Goal: Check status: Check status

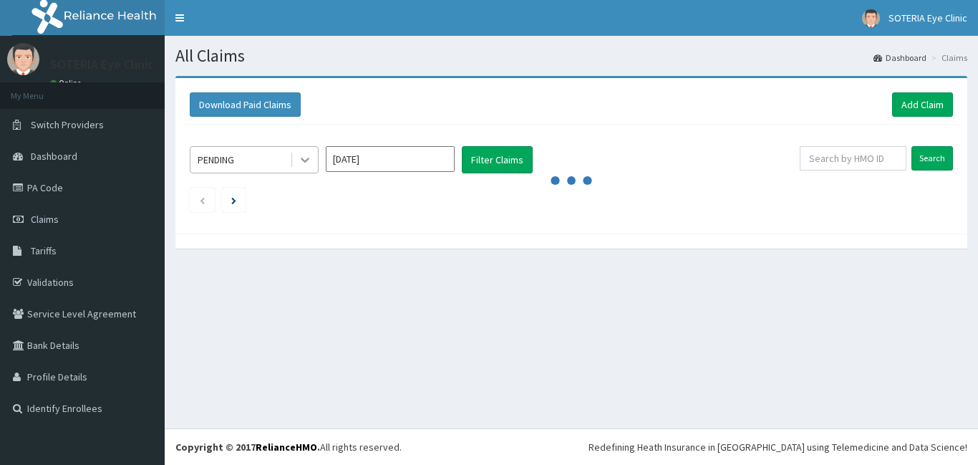
click at [304, 157] on icon at bounding box center [305, 159] width 14 height 14
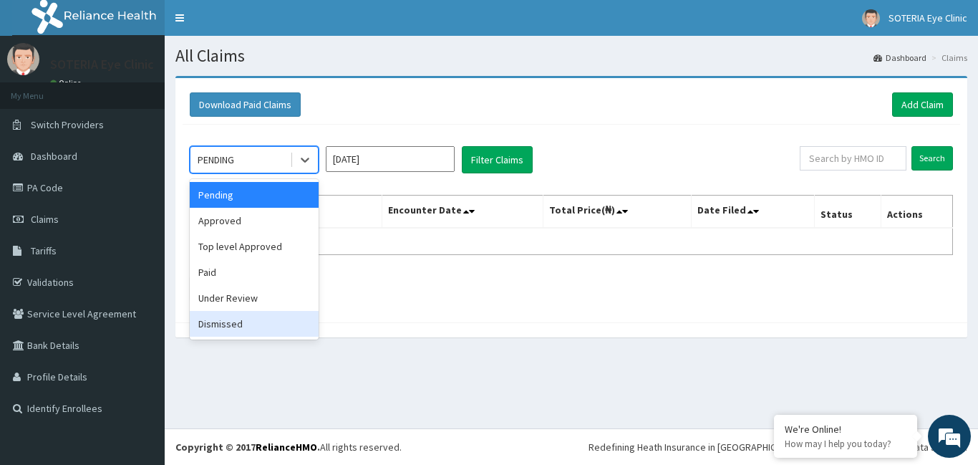
click at [271, 321] on div "Dismissed" at bounding box center [254, 324] width 129 height 26
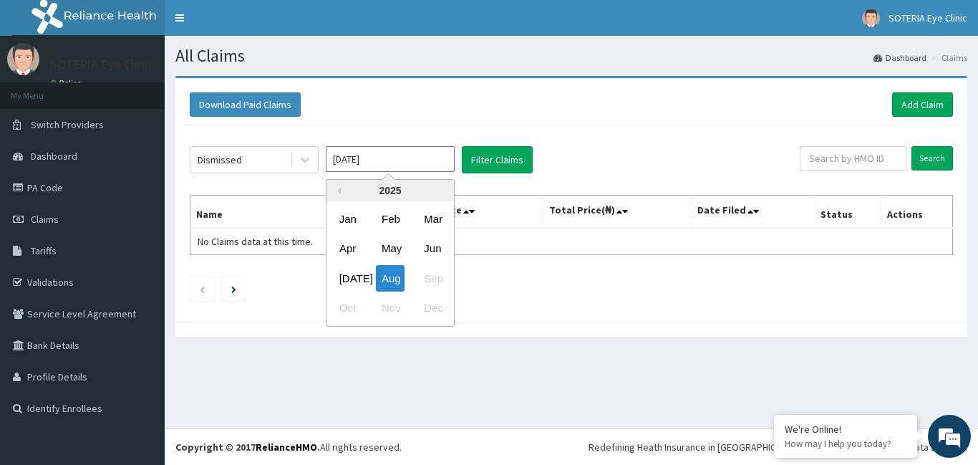
click at [341, 152] on input "Aug 2025" at bounding box center [390, 159] width 129 height 26
click at [351, 223] on div "Jan" at bounding box center [348, 218] width 29 height 26
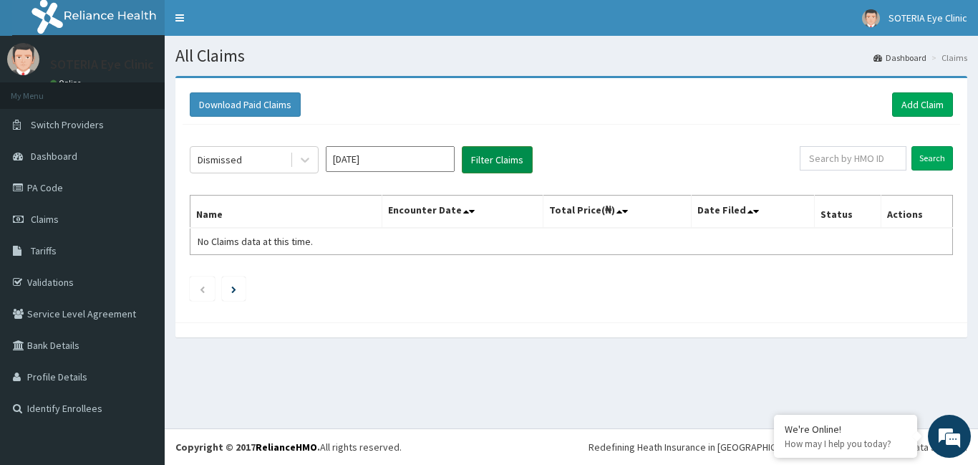
click at [492, 157] on button "Filter Claims" at bounding box center [497, 159] width 71 height 27
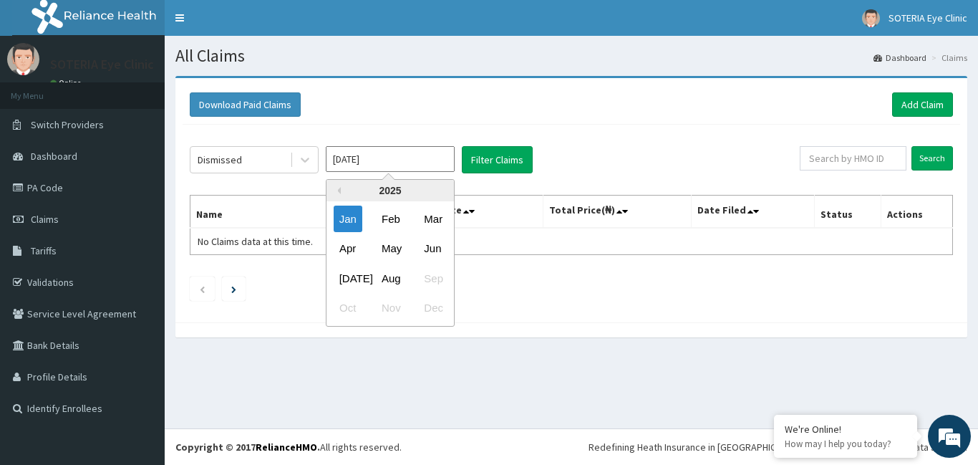
click at [414, 161] on input "Jan 2025" at bounding box center [390, 159] width 129 height 26
click at [400, 220] on div "Feb" at bounding box center [390, 218] width 29 height 26
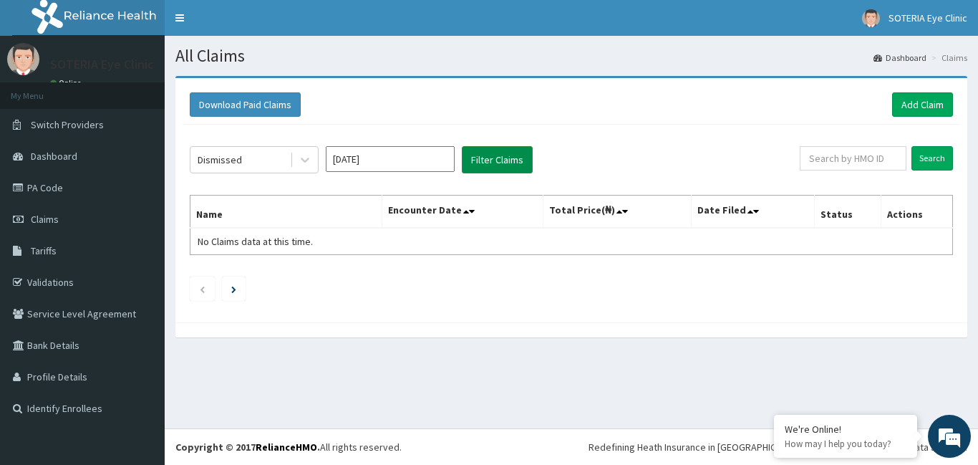
click at [484, 156] on button "Filter Claims" at bounding box center [497, 159] width 71 height 27
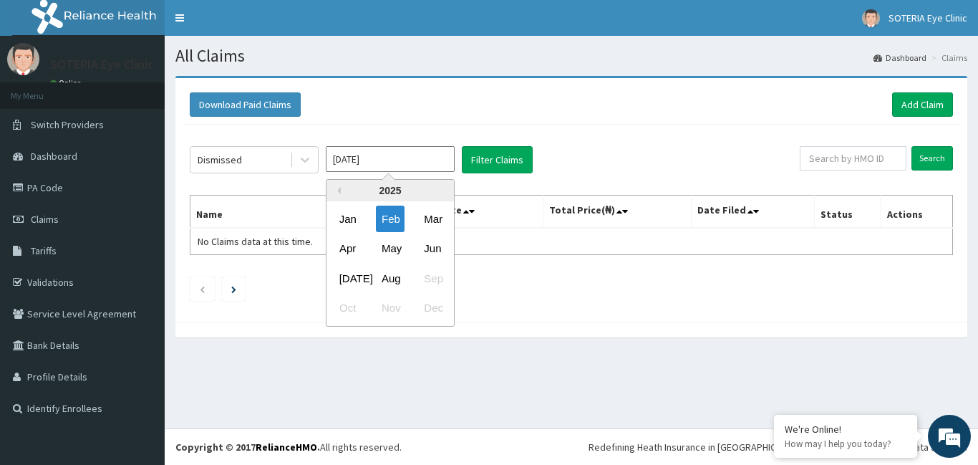
click at [407, 162] on input "Feb 2025" at bounding box center [390, 159] width 129 height 26
click at [431, 215] on div "Mar" at bounding box center [432, 218] width 29 height 26
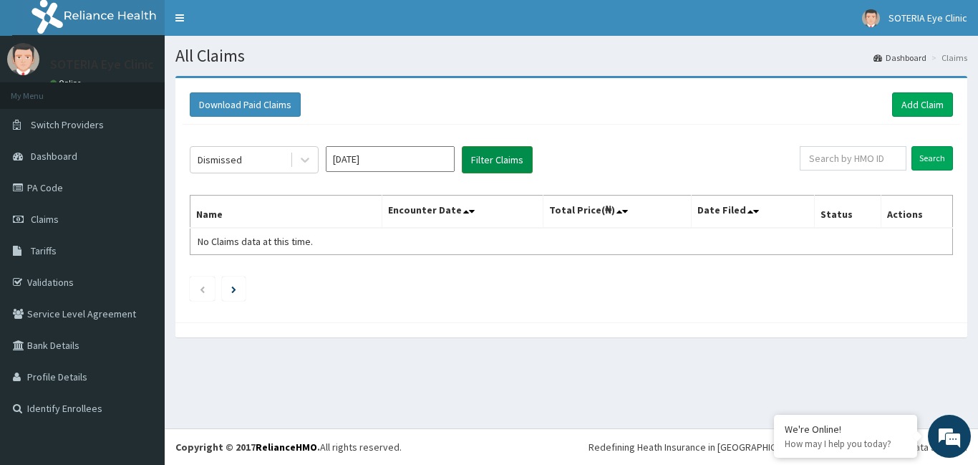
click at [470, 157] on button "Filter Claims" at bounding box center [497, 159] width 71 height 27
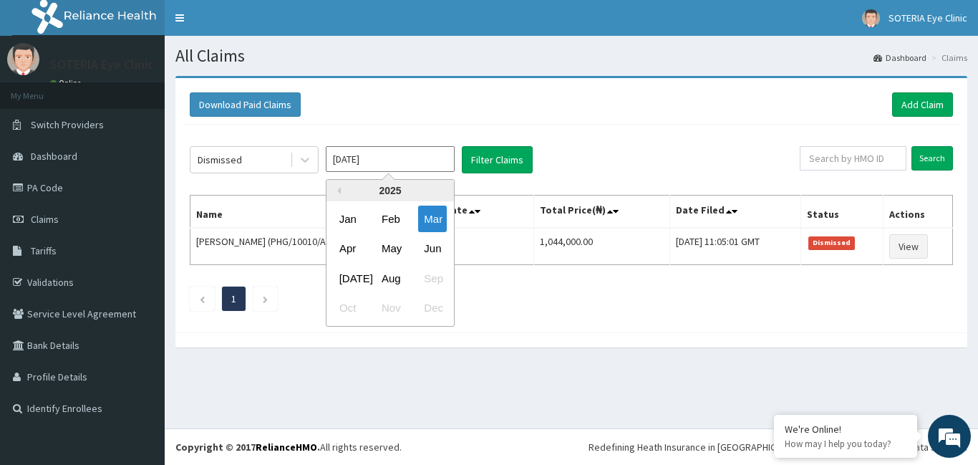
drag, startPoint x: 392, startPoint y: 159, endPoint x: 423, endPoint y: 213, distance: 61.9
click at [392, 159] on input "Mar 2025" at bounding box center [390, 159] width 129 height 26
click at [359, 251] on div "Apr" at bounding box center [348, 248] width 29 height 26
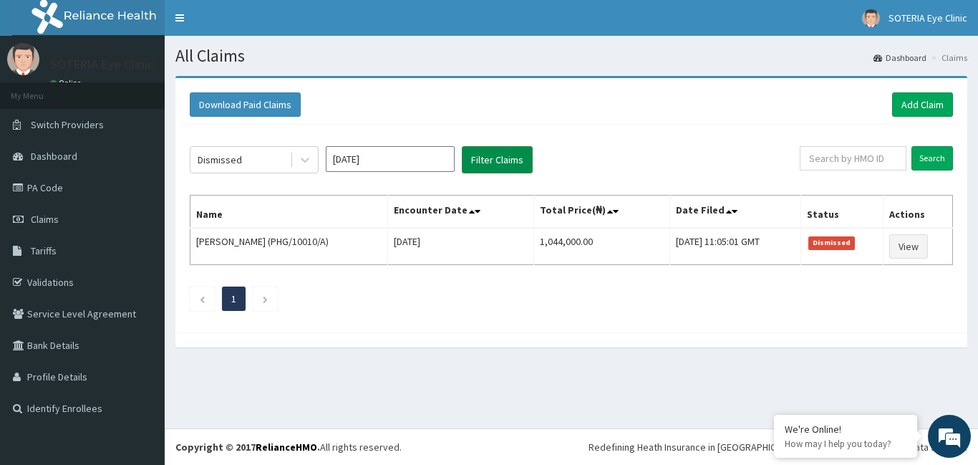
click at [482, 170] on button "Filter Claims" at bounding box center [497, 159] width 71 height 27
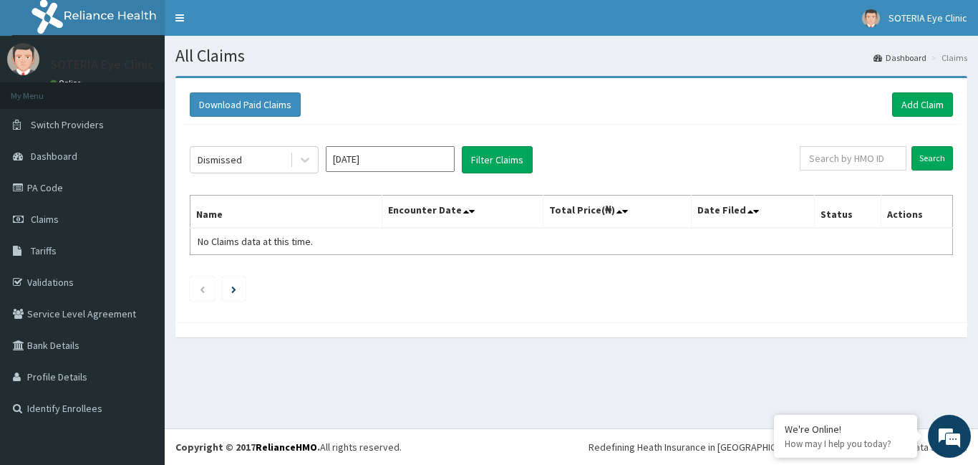
click at [399, 169] on input "Apr 2025" at bounding box center [390, 159] width 129 height 26
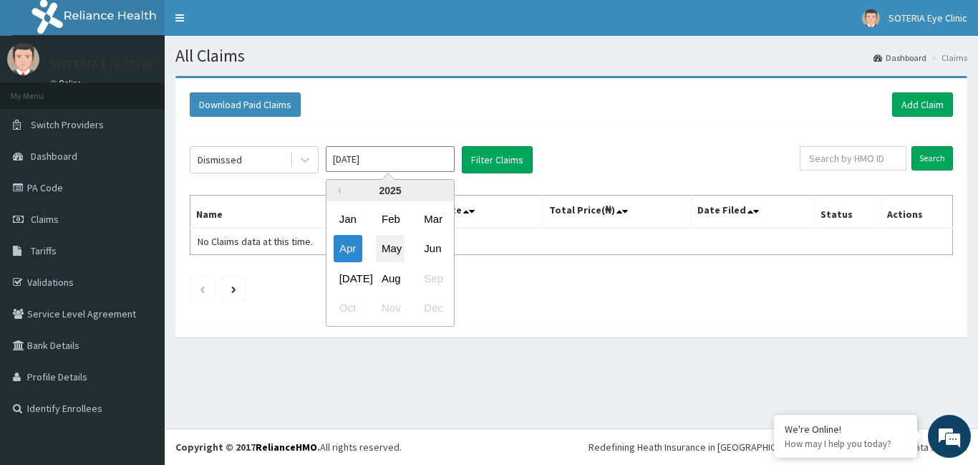
click at [380, 256] on div "May" at bounding box center [390, 248] width 29 height 26
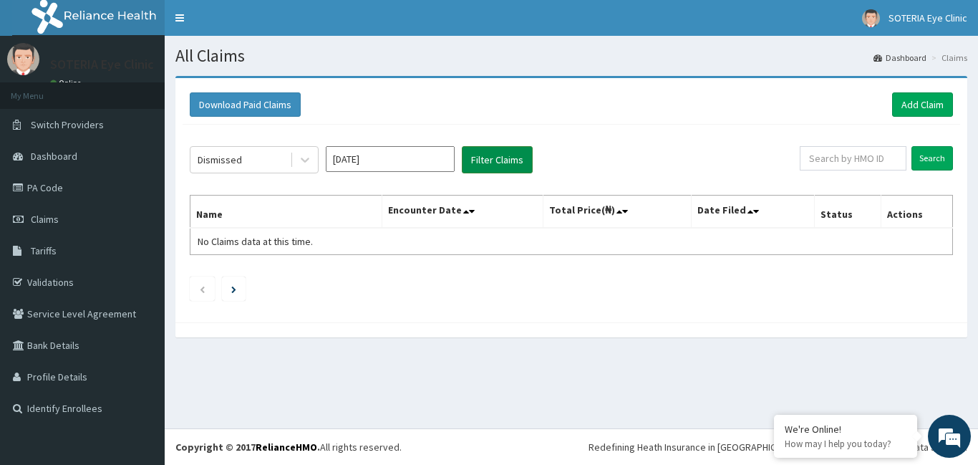
click at [470, 157] on button "Filter Claims" at bounding box center [497, 159] width 71 height 27
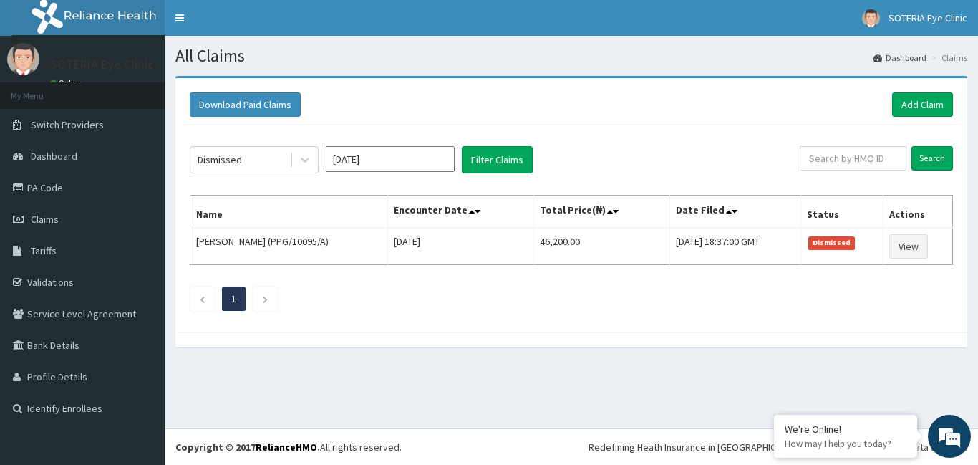
click at [367, 160] on input "May 2025" at bounding box center [390, 159] width 129 height 26
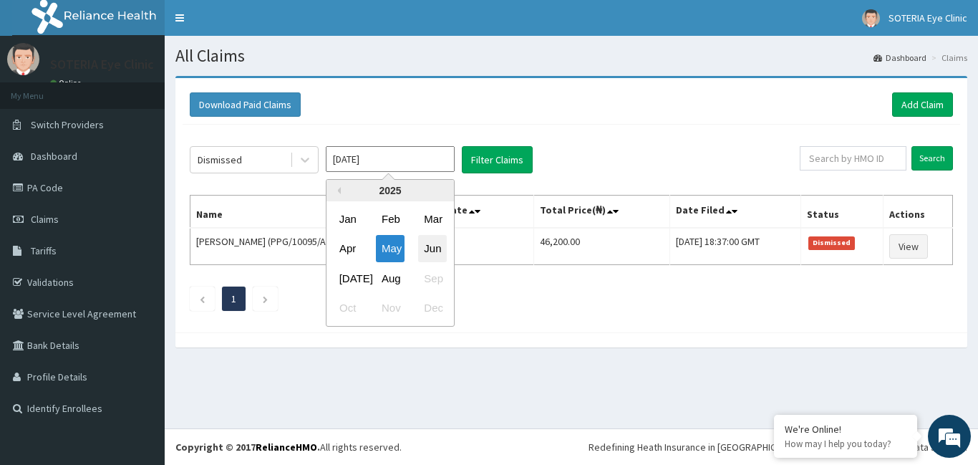
click at [431, 247] on div "Jun" at bounding box center [432, 248] width 29 height 26
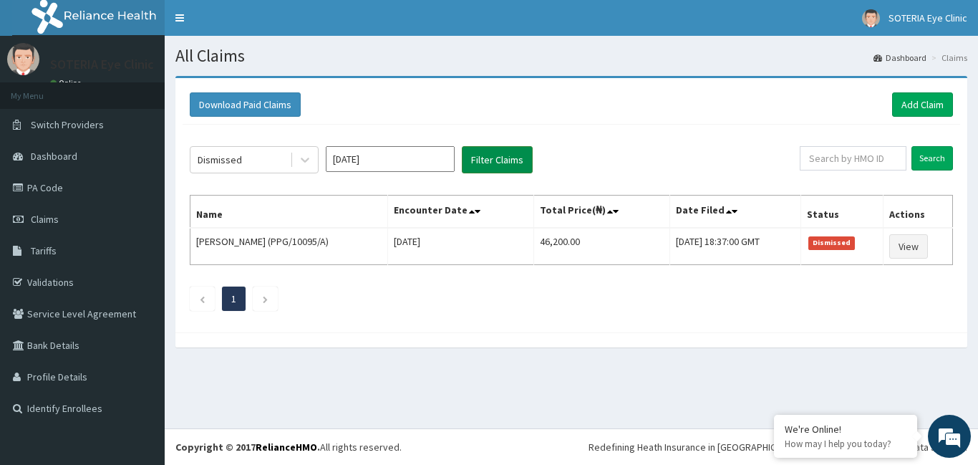
click at [482, 159] on button "Filter Claims" at bounding box center [497, 159] width 71 height 27
click at [387, 151] on input "Jun 2025" at bounding box center [390, 159] width 129 height 26
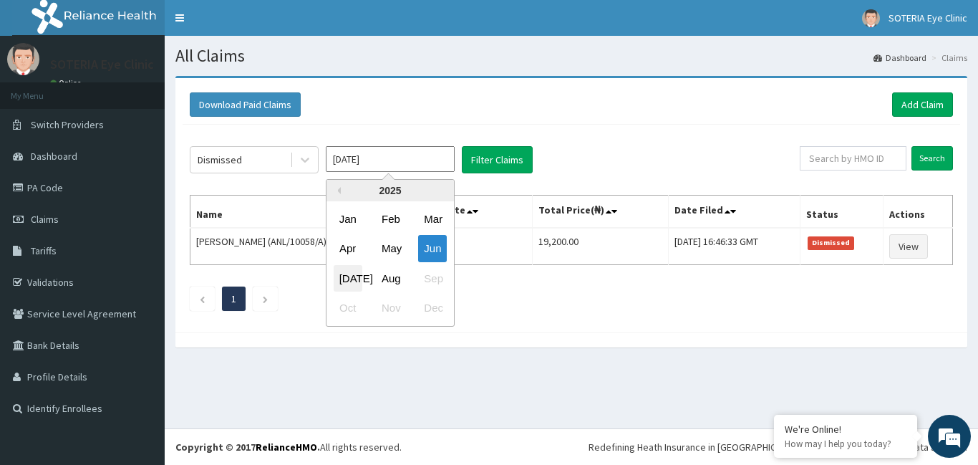
click at [353, 278] on div "[DATE]" at bounding box center [348, 278] width 29 height 26
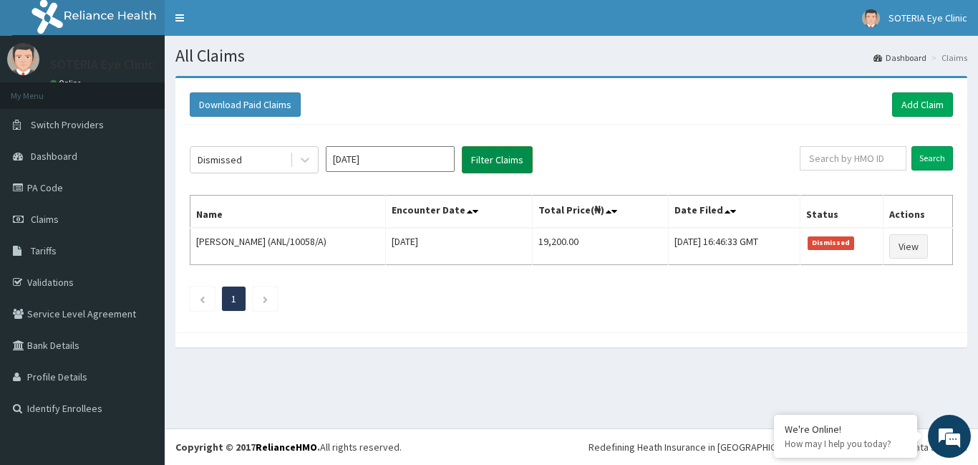
click at [505, 161] on button "Filter Claims" at bounding box center [497, 159] width 71 height 27
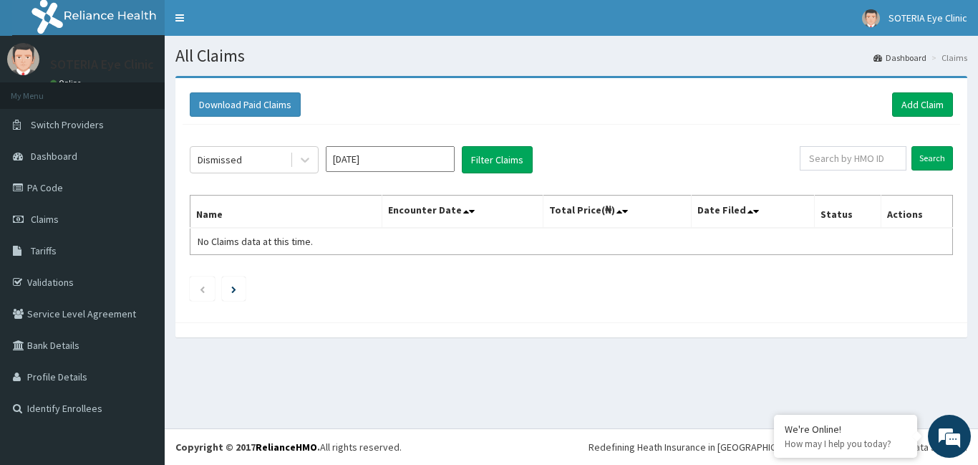
click at [401, 162] on input "[DATE]" at bounding box center [390, 159] width 129 height 26
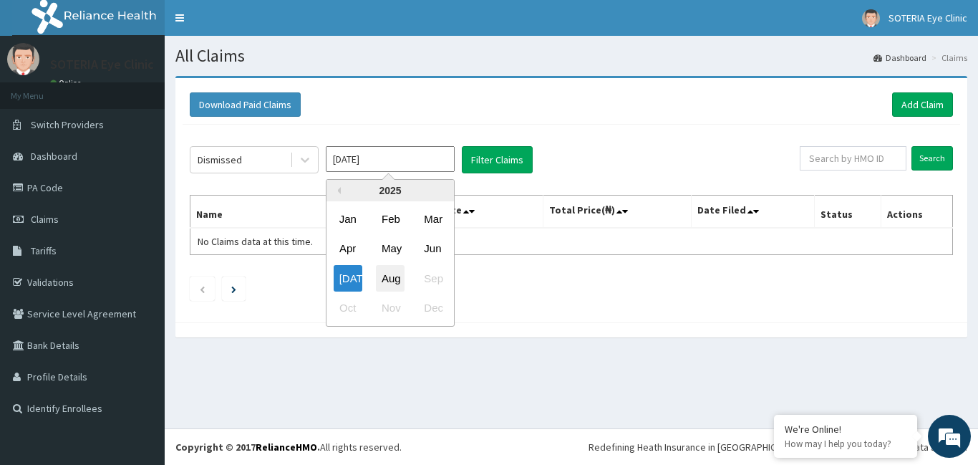
click at [381, 284] on div "Aug" at bounding box center [390, 278] width 29 height 26
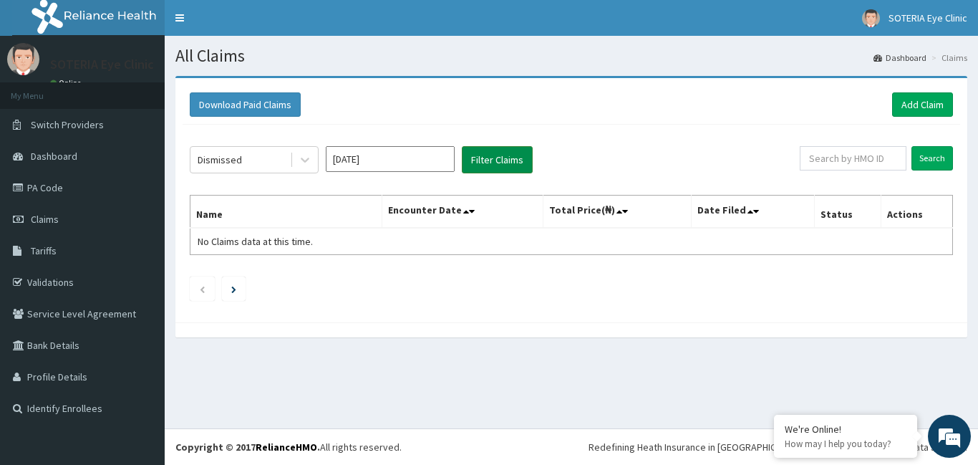
click at [472, 162] on button "Filter Claims" at bounding box center [497, 159] width 71 height 27
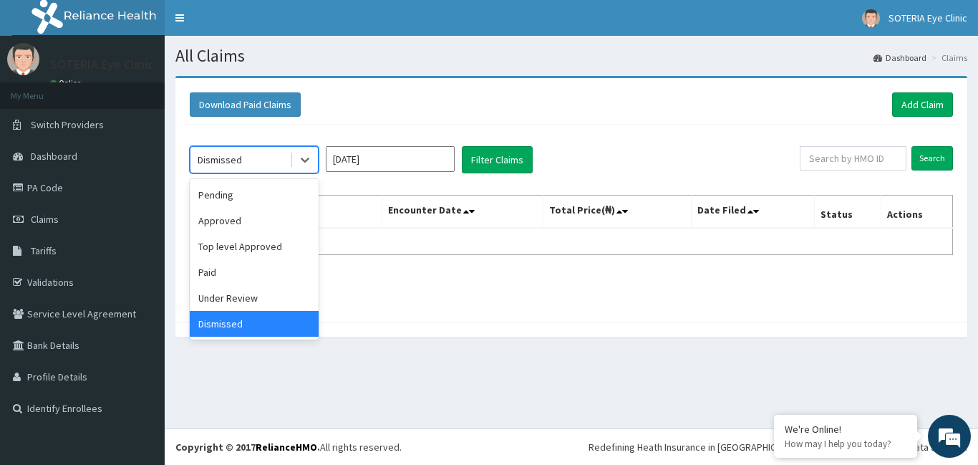
click at [281, 162] on div "Dismissed" at bounding box center [239, 159] width 99 height 23
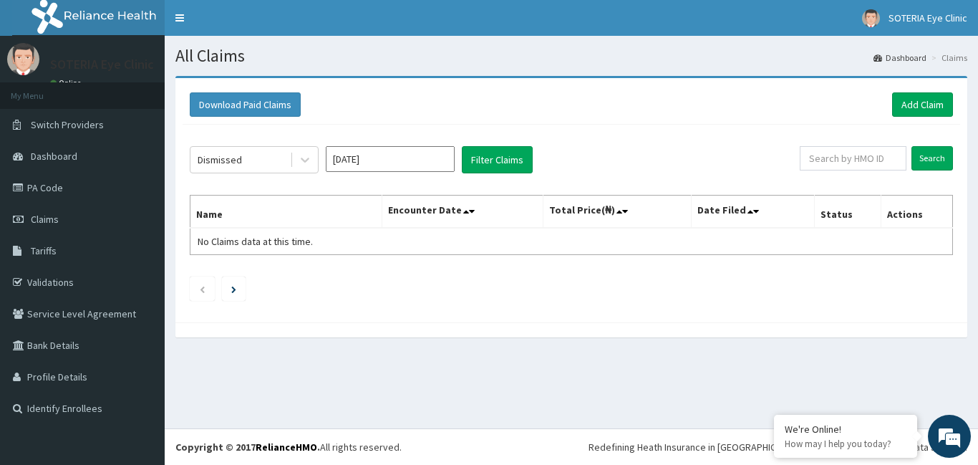
click at [425, 273] on div "Dismissed Aug 2025 Filter Claims Search Name Encounter Date Total Price(₦) Date…" at bounding box center [571, 220] width 777 height 190
click at [384, 152] on input "[DATE]" at bounding box center [390, 159] width 129 height 26
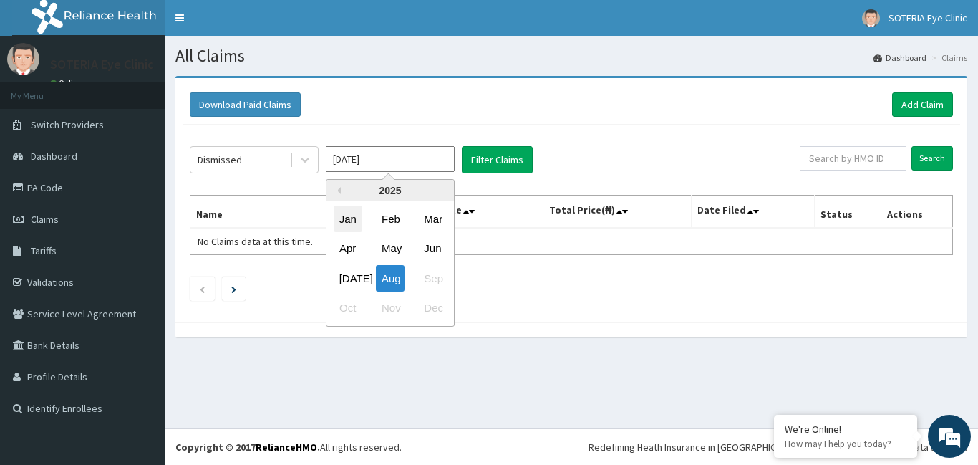
click at [354, 212] on div "Jan" at bounding box center [348, 218] width 29 height 26
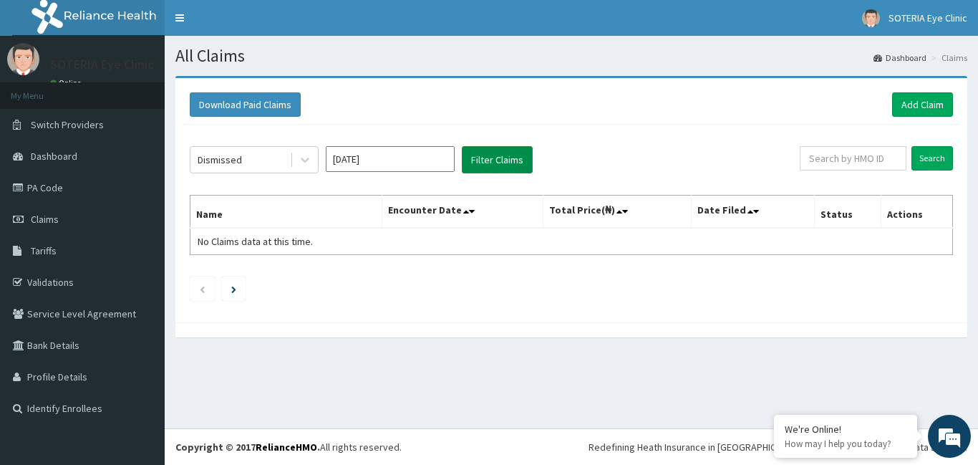
click at [477, 157] on button "Filter Claims" at bounding box center [497, 159] width 71 height 27
click at [428, 163] on input "Jan 2025" at bounding box center [390, 159] width 129 height 26
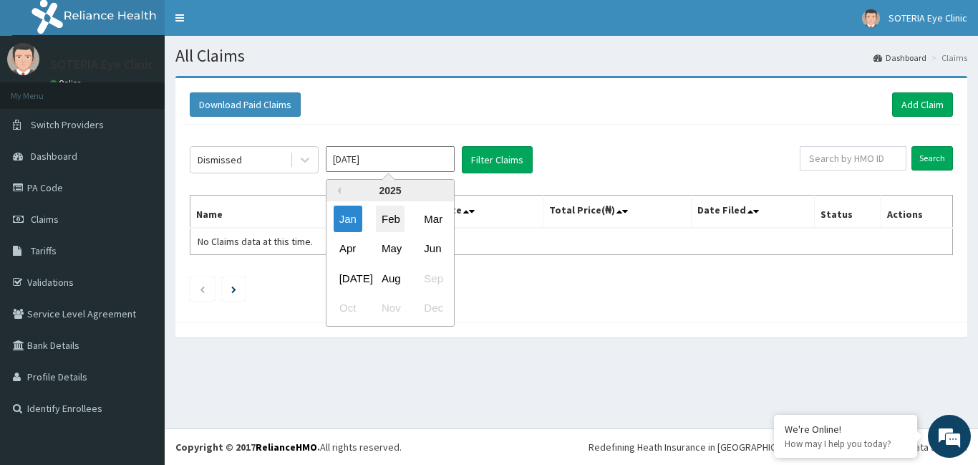
click at [393, 220] on div "Feb" at bounding box center [390, 218] width 29 height 26
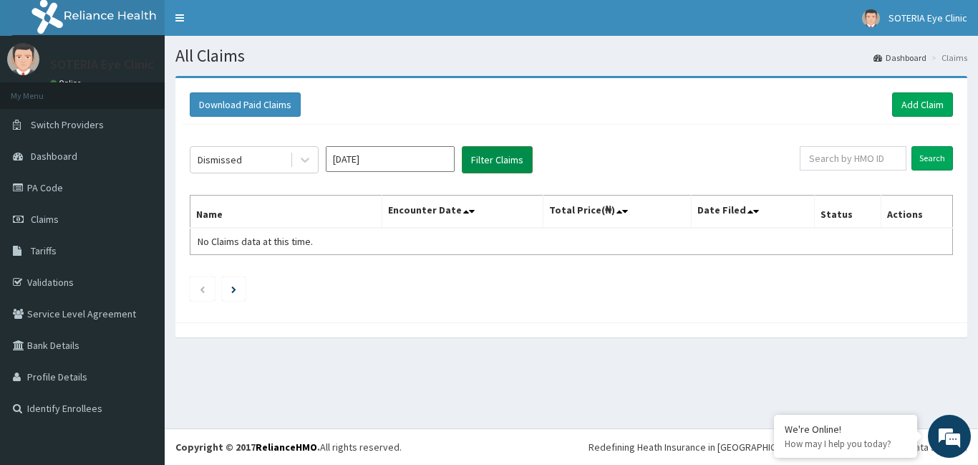
click at [489, 155] on button "Filter Claims" at bounding box center [497, 159] width 71 height 27
click at [410, 162] on input "Feb 2025" at bounding box center [390, 159] width 129 height 26
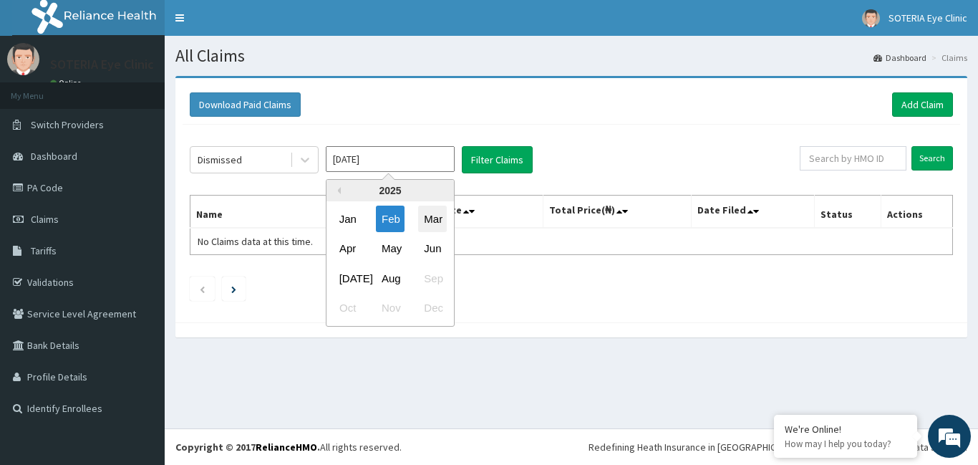
click at [427, 217] on div "Mar" at bounding box center [432, 218] width 29 height 26
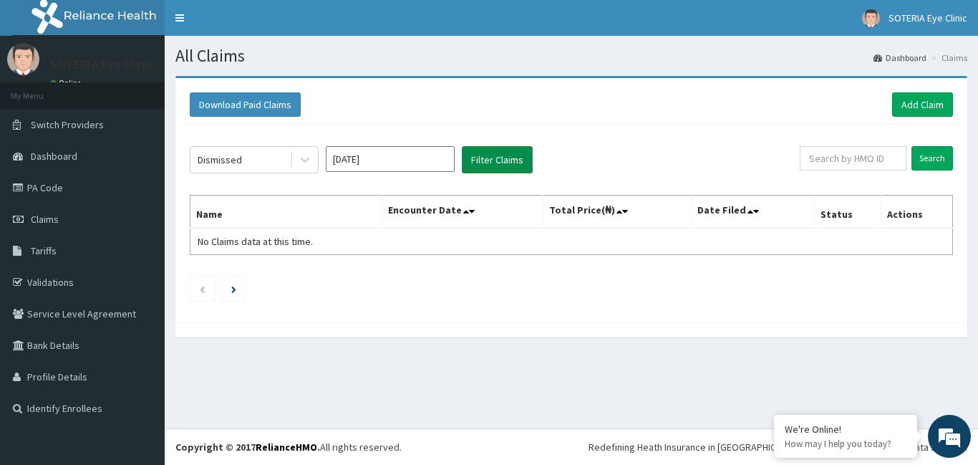
click at [490, 160] on button "Filter Claims" at bounding box center [497, 159] width 71 height 27
click at [417, 152] on input "Mar 2025" at bounding box center [390, 159] width 129 height 26
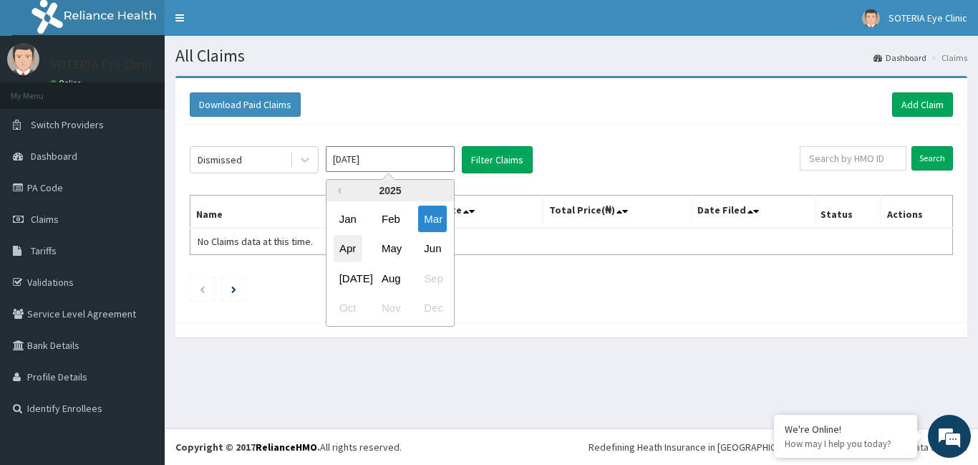
click at [354, 245] on div "Apr" at bounding box center [348, 248] width 29 height 26
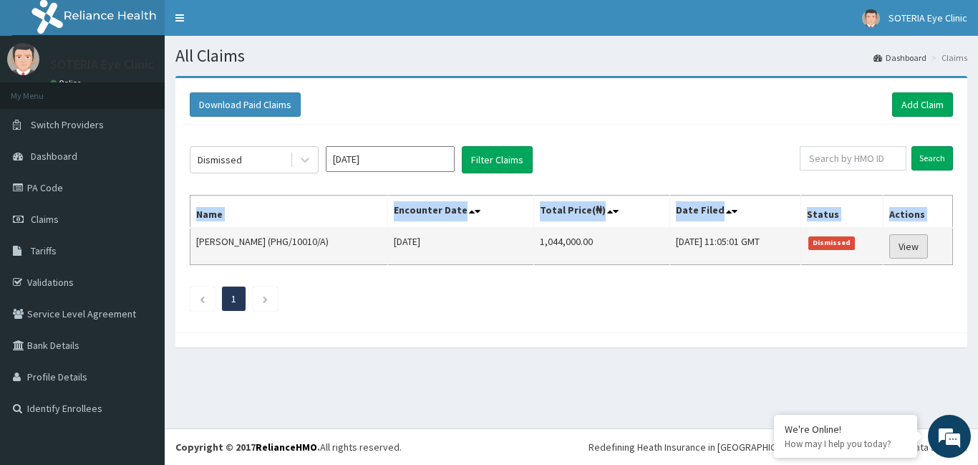
drag, startPoint x: 195, startPoint y: 241, endPoint x: 914, endPoint y: 256, distance: 718.8
click at [914, 256] on tr "Oladamola Soares (PHG/10010/A) Sun Mar 23 2025 1,044,000.00 Mon, 31 Mar 2025 11…" at bounding box center [571, 246] width 762 height 37
copy thead "Name Encounter Date Total Price(₦) Date Filed Status Actions"
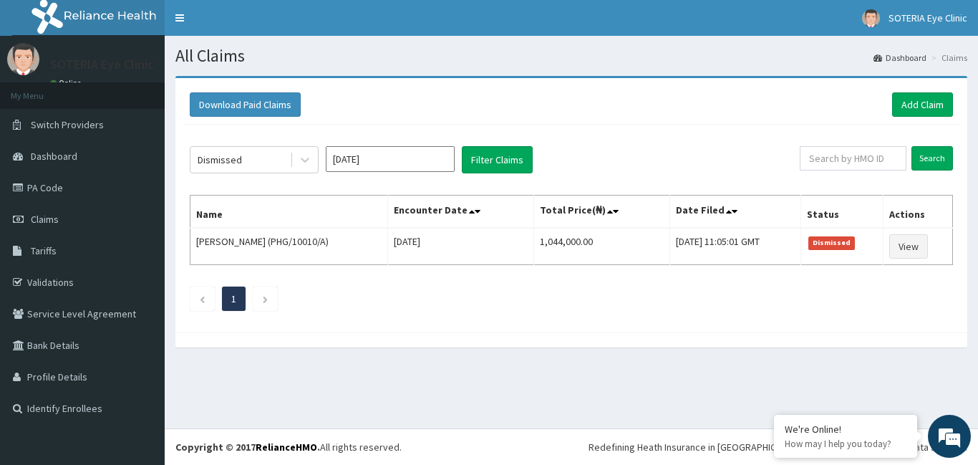
click at [360, 160] on input "Apr 2025" at bounding box center [390, 159] width 129 height 26
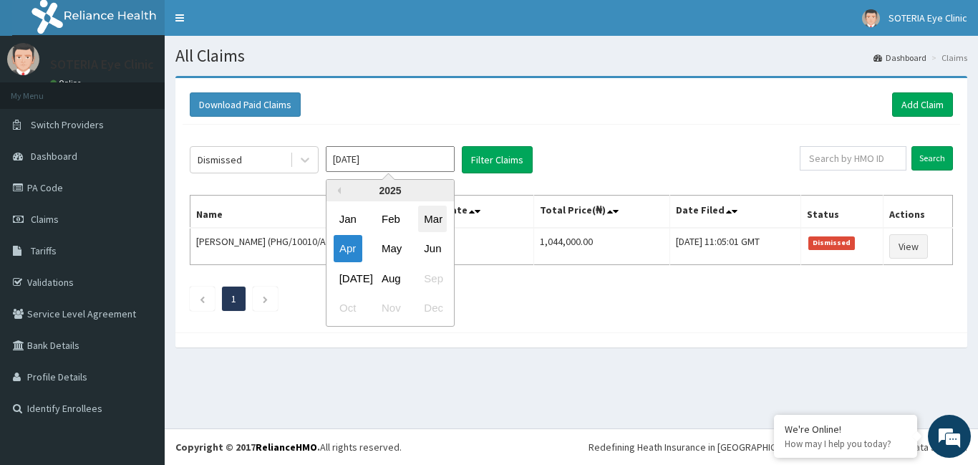
click at [428, 225] on div "Mar" at bounding box center [432, 218] width 29 height 26
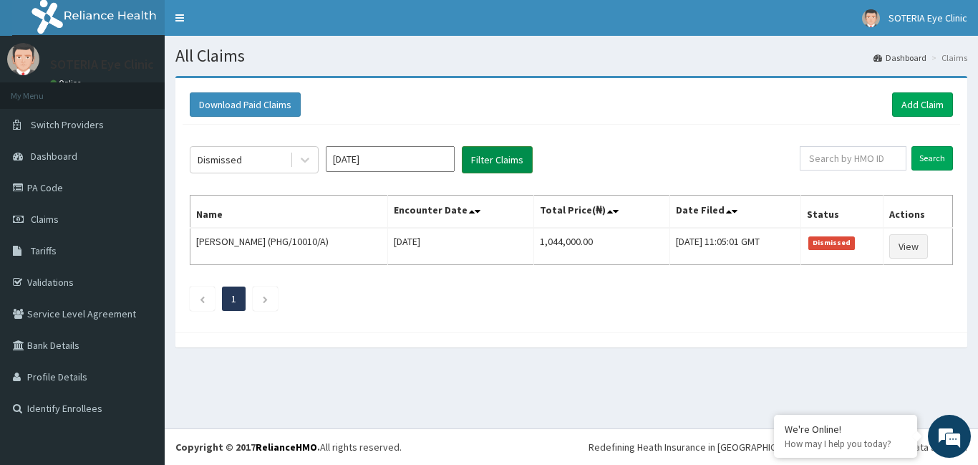
click at [487, 164] on button "Filter Claims" at bounding box center [497, 159] width 71 height 27
click at [388, 160] on input "Mar 2025" at bounding box center [390, 159] width 129 height 26
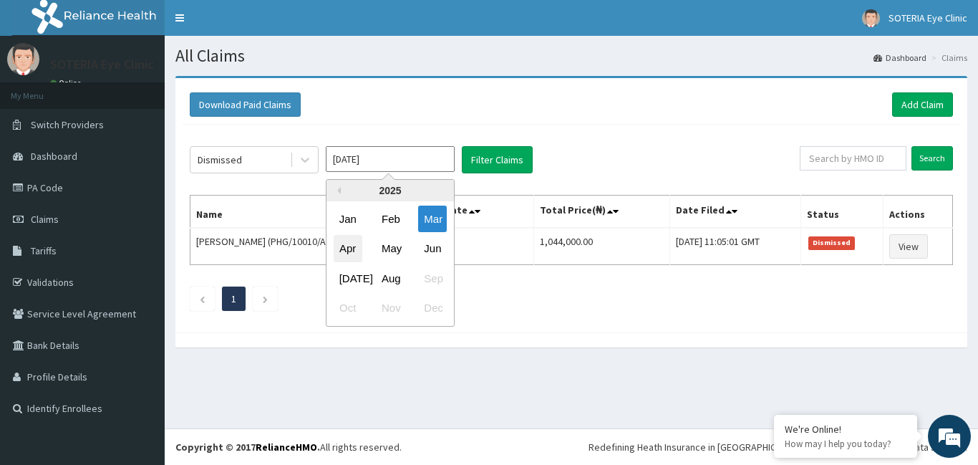
click at [344, 245] on div "Apr" at bounding box center [348, 248] width 29 height 26
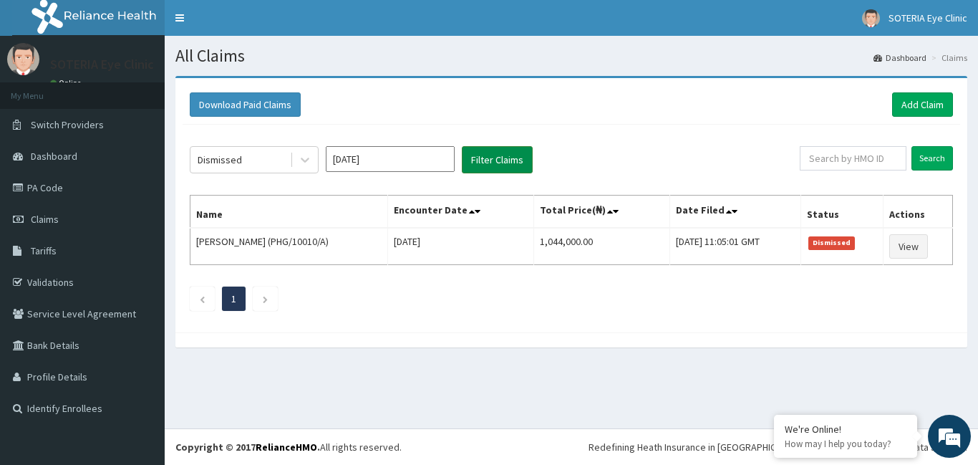
click at [495, 161] on button "Filter Claims" at bounding box center [497, 159] width 71 height 27
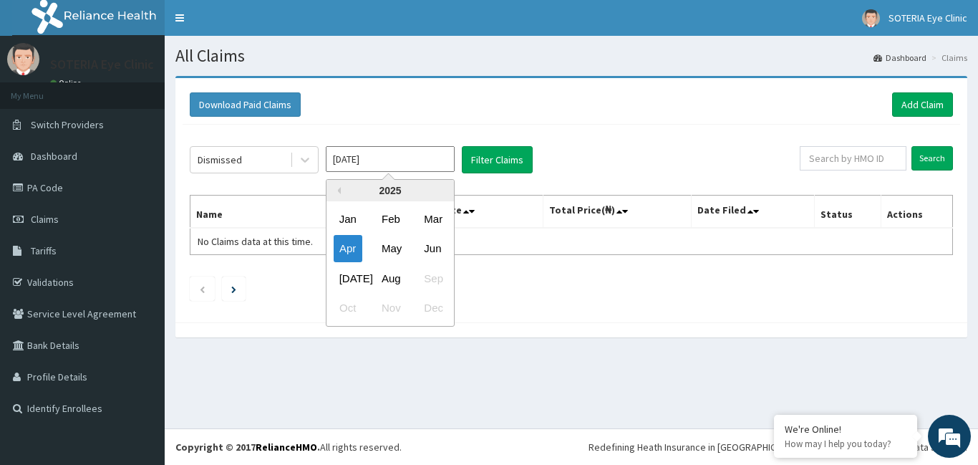
click at [400, 160] on input "Apr 2025" at bounding box center [390, 159] width 129 height 26
drag, startPoint x: 383, startPoint y: 257, endPoint x: 460, endPoint y: 208, distance: 91.4
click at [383, 256] on div "May" at bounding box center [390, 248] width 29 height 26
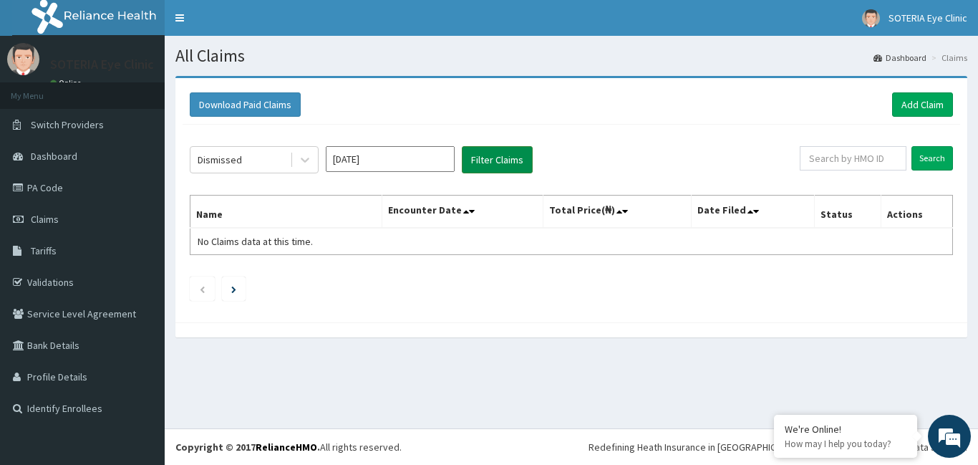
click at [508, 147] on button "Filter Claims" at bounding box center [497, 159] width 71 height 27
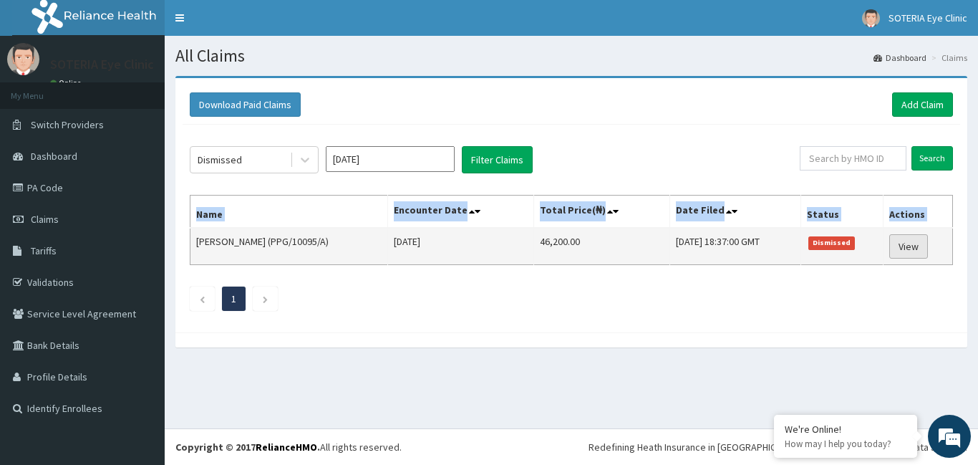
drag, startPoint x: 198, startPoint y: 238, endPoint x: 905, endPoint y: 248, distance: 707.3
click at [905, 248] on tr "SAMUEL OGA (PPG/10095/A) Thu May 15 2025 46,200.00 Tue, 15 Jul 2025 18:37:00 GM…" at bounding box center [571, 246] width 762 height 37
copy thead "Name Encounter Date Total Price(₦) Date Filed Status Actions"
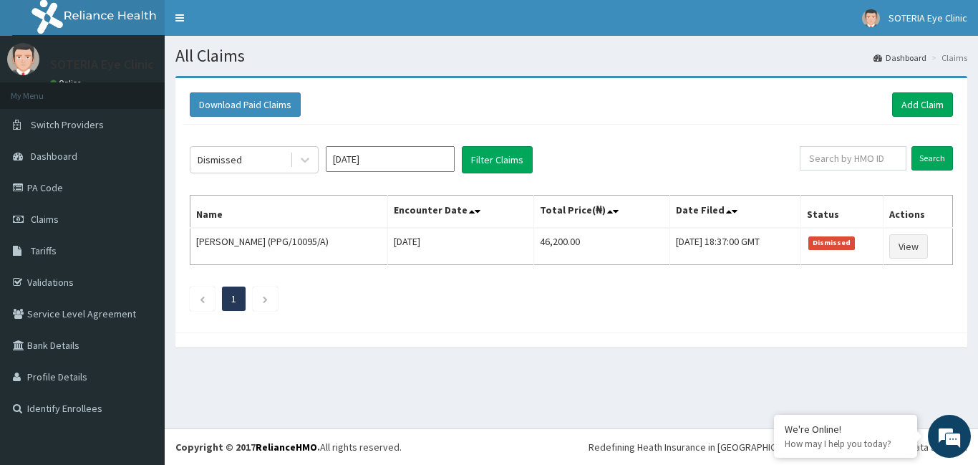
click at [369, 157] on input "May 2025" at bounding box center [390, 159] width 129 height 26
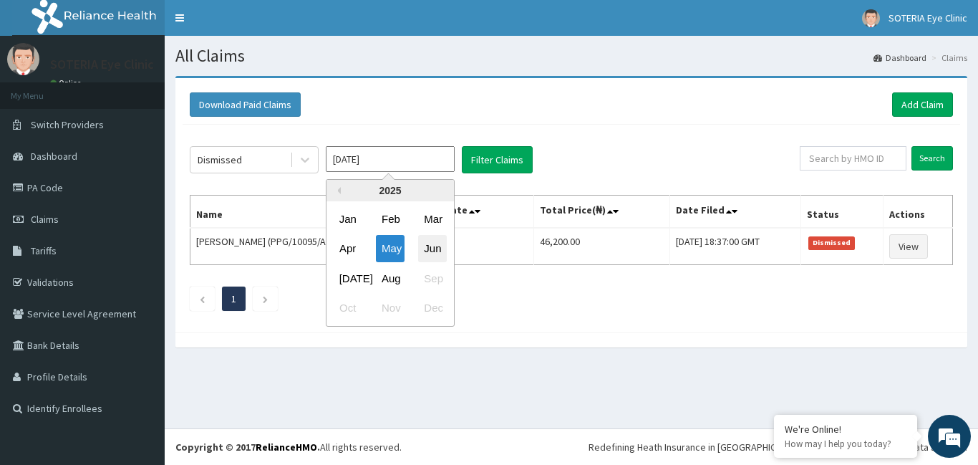
click at [431, 252] on div "Jun" at bounding box center [432, 248] width 29 height 26
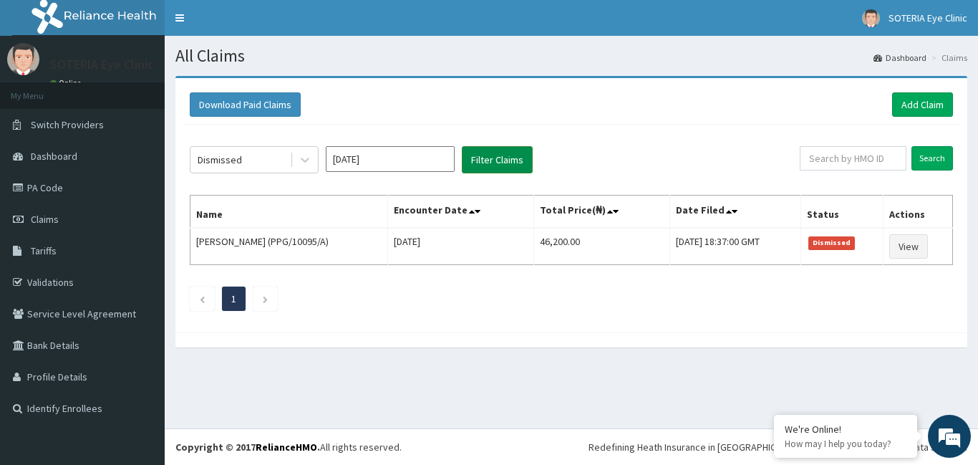
click at [475, 161] on button "Filter Claims" at bounding box center [497, 159] width 71 height 27
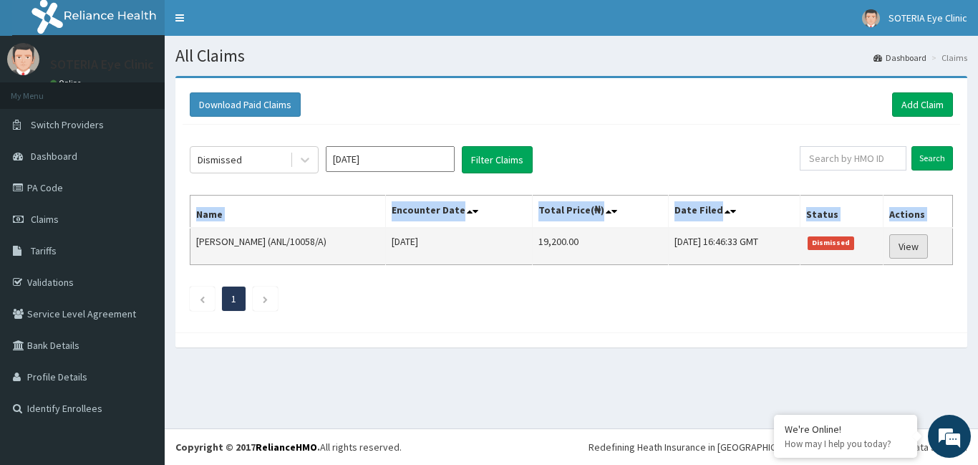
drag, startPoint x: 198, startPoint y: 235, endPoint x: 908, endPoint y: 258, distance: 711.1
click at [908, 258] on tr "OKWU RICHARD (ANL/10058/A) Tue Jun 24 2025 19,200.00 Mon, 28 Jul 2025 16:46:33 …" at bounding box center [571, 246] width 762 height 37
copy thead "Name Encounter Date Total Price(₦) Date Filed Status Actions"
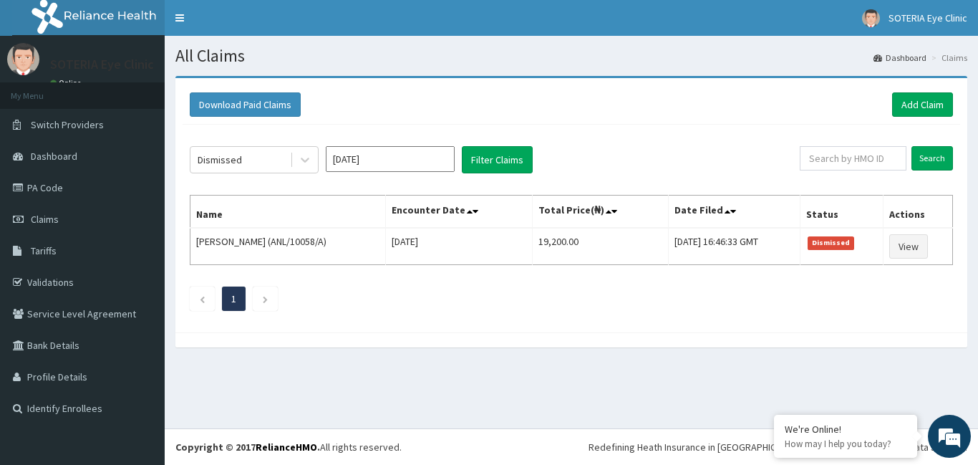
click at [389, 147] on input "Jun 2025" at bounding box center [390, 159] width 129 height 26
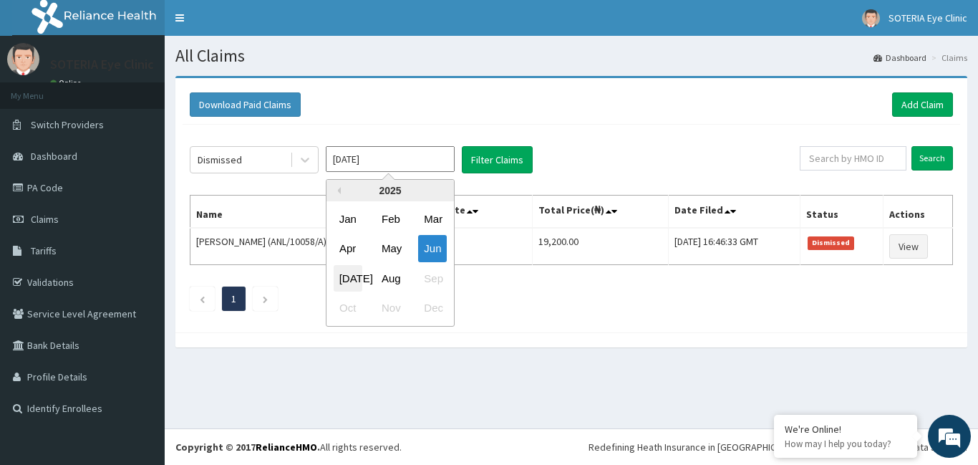
click at [359, 277] on div "[DATE]" at bounding box center [348, 278] width 29 height 26
type input "[DATE]"
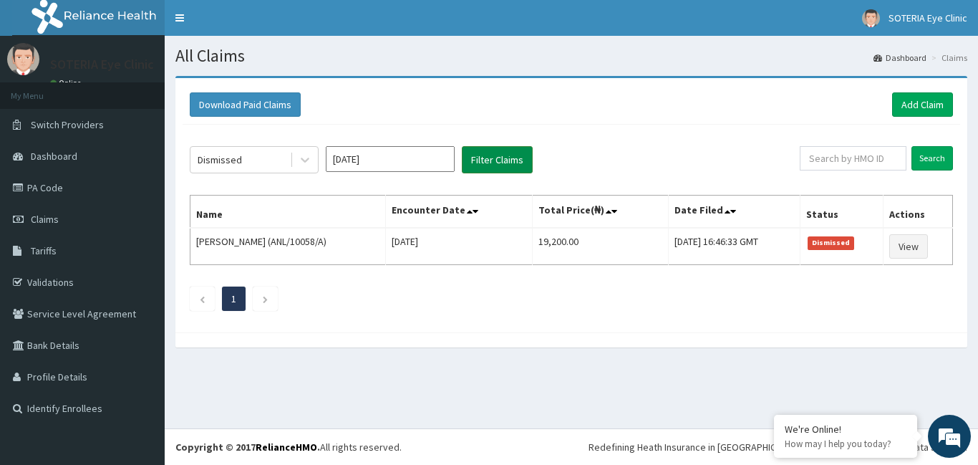
click at [500, 157] on button "Filter Claims" at bounding box center [497, 159] width 71 height 27
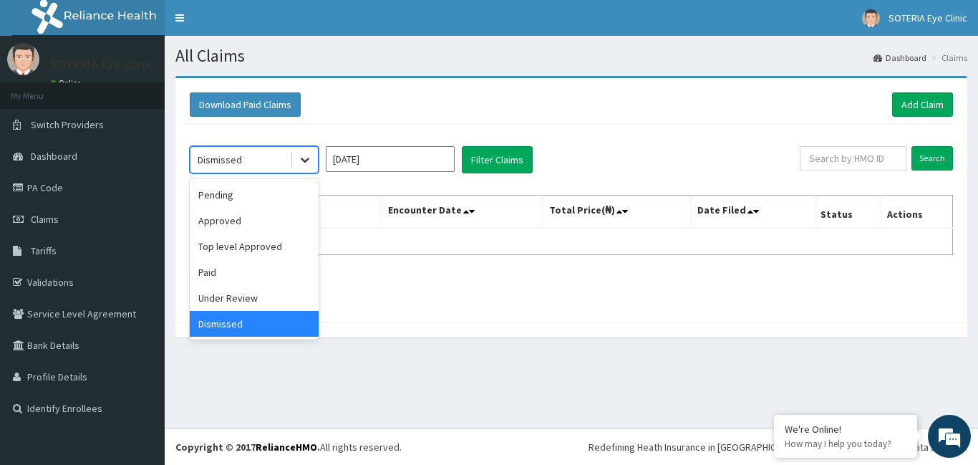
click at [306, 161] on icon at bounding box center [305, 160] width 9 height 5
click at [285, 205] on div "Pending" at bounding box center [254, 195] width 129 height 26
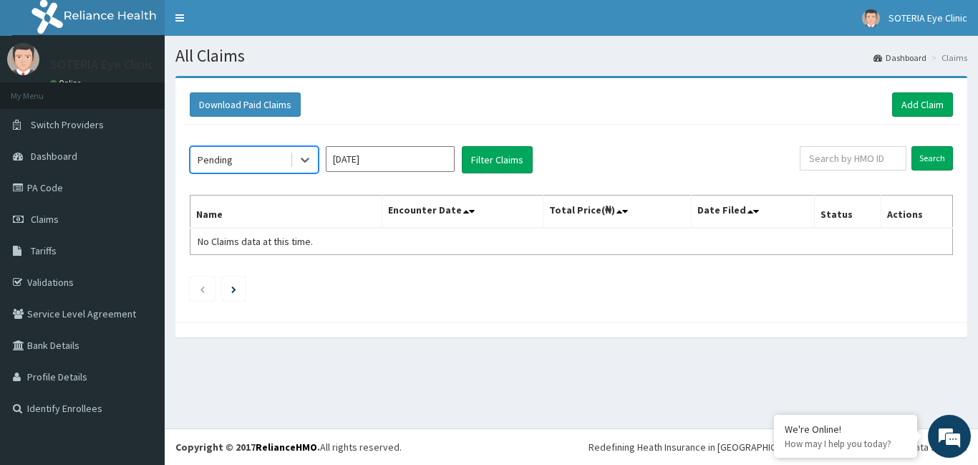
click at [366, 155] on input "[DATE]" at bounding box center [390, 159] width 129 height 26
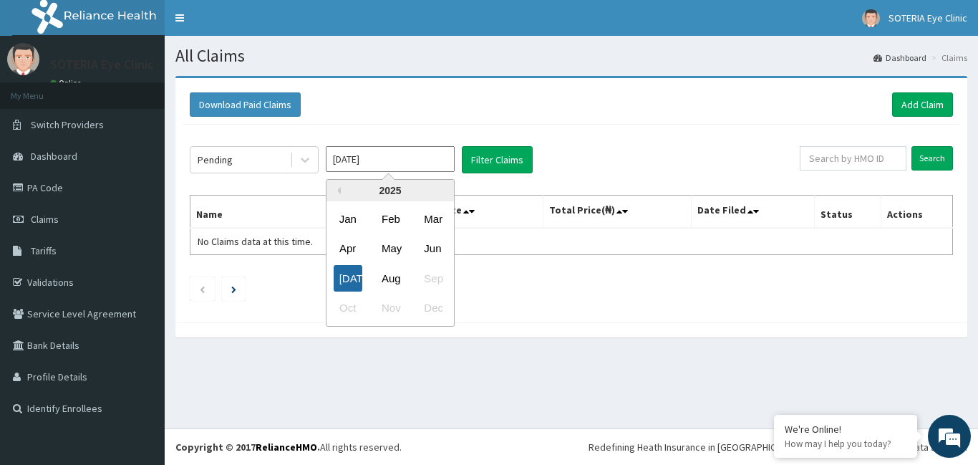
click at [349, 286] on div "[DATE]" at bounding box center [348, 278] width 29 height 26
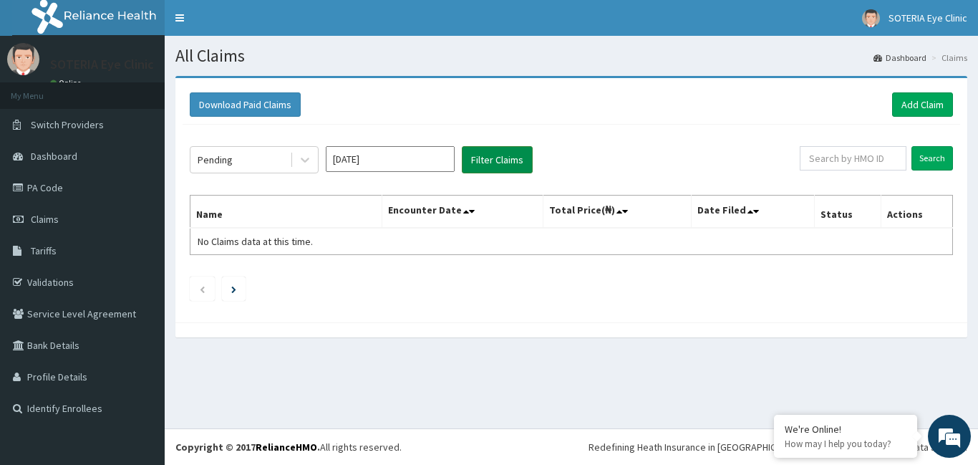
click at [485, 156] on button "Filter Claims" at bounding box center [497, 159] width 71 height 27
click at [485, 161] on button "Filter Claims" at bounding box center [497, 159] width 71 height 27
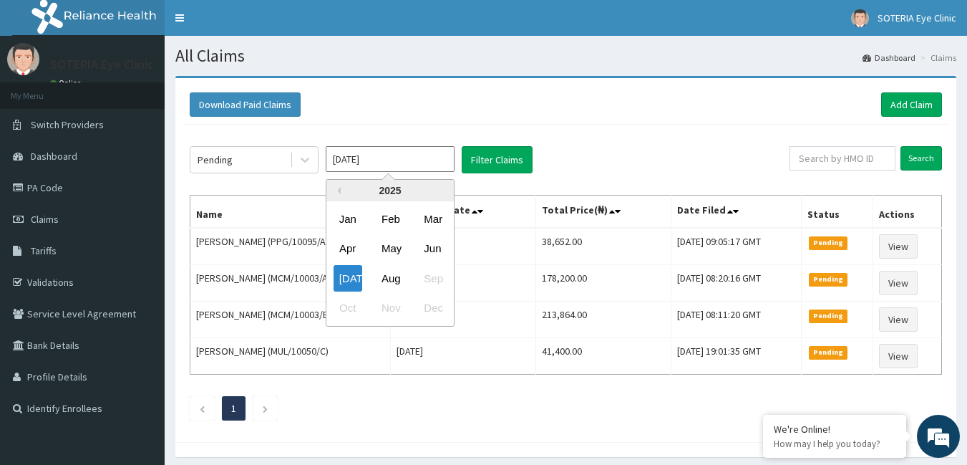
drag, startPoint x: 364, startPoint y: 162, endPoint x: 354, endPoint y: 154, distance: 12.7
click at [354, 154] on input "[DATE]" at bounding box center [390, 159] width 129 height 26
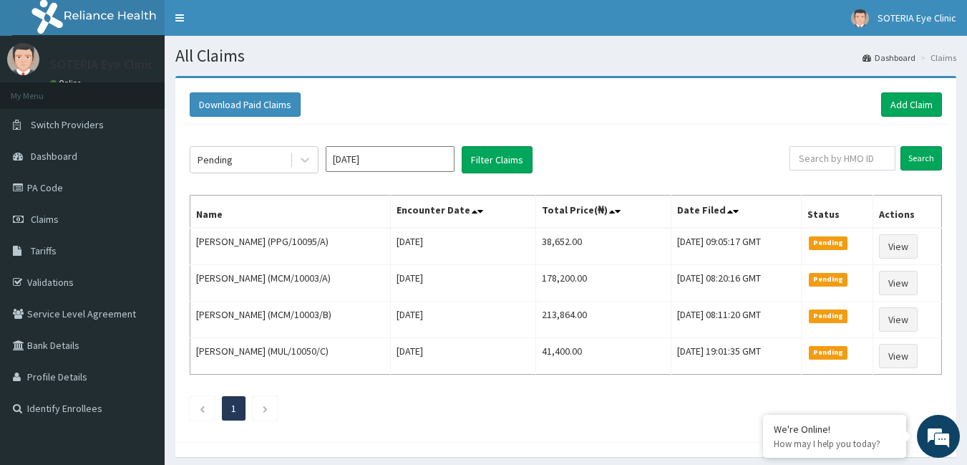
click at [472, 414] on ul "1" at bounding box center [566, 408] width 752 height 24
click at [410, 156] on input "[DATE]" at bounding box center [390, 159] width 129 height 26
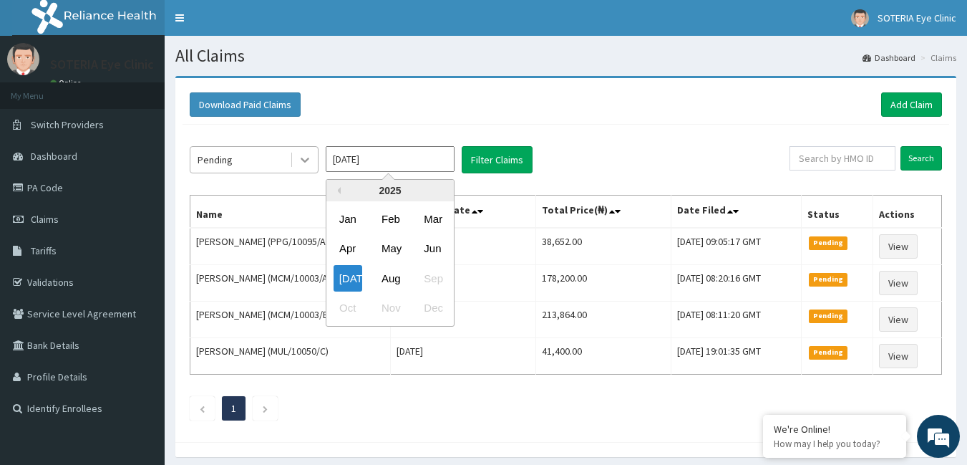
click at [294, 159] on div at bounding box center [305, 160] width 26 height 26
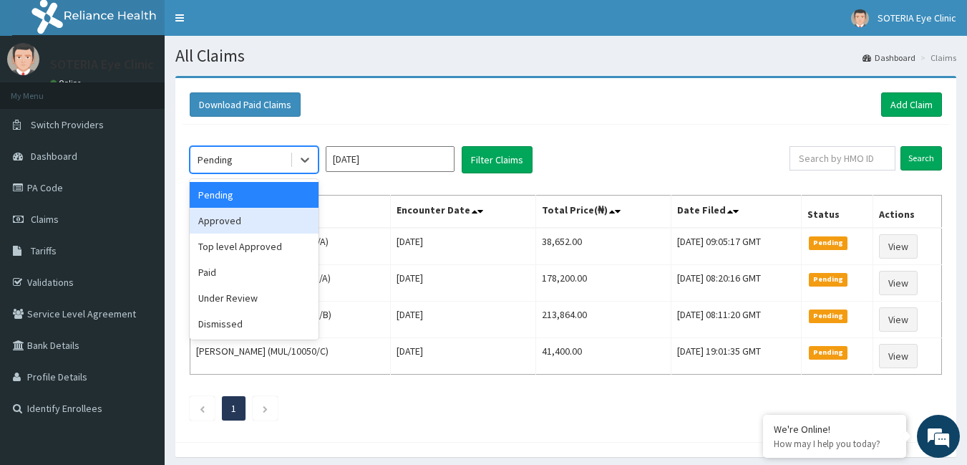
drag, startPoint x: 281, startPoint y: 218, endPoint x: 356, endPoint y: 195, distance: 78.6
click at [281, 218] on div "Approved" at bounding box center [254, 221] width 129 height 26
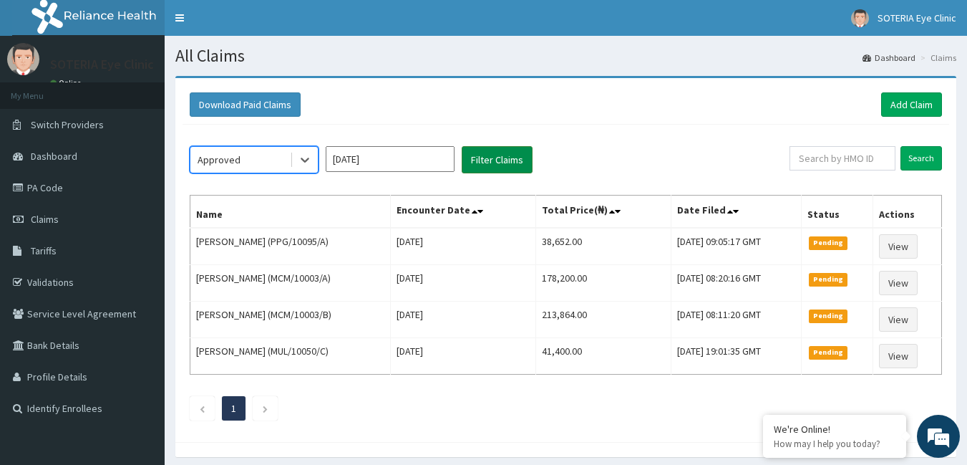
click at [492, 157] on button "Filter Claims" at bounding box center [497, 159] width 71 height 27
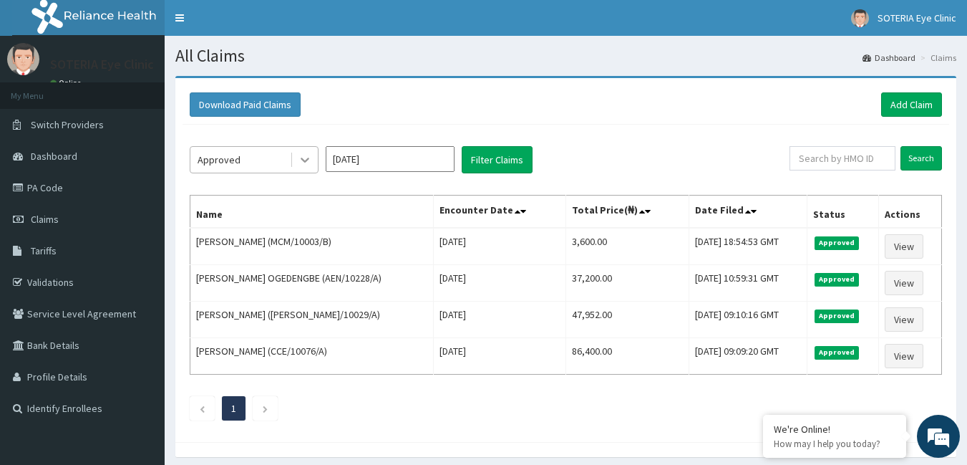
click at [315, 164] on div at bounding box center [305, 160] width 26 height 26
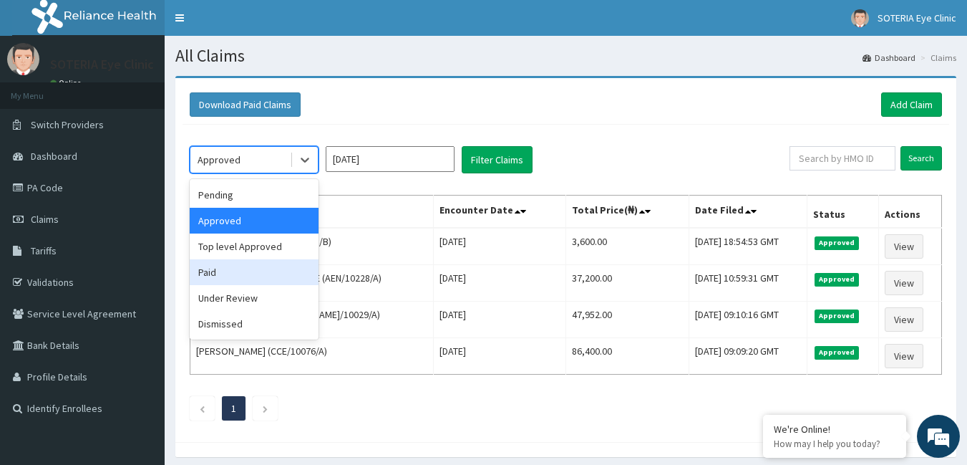
click at [259, 265] on div "Paid" at bounding box center [254, 272] width 129 height 26
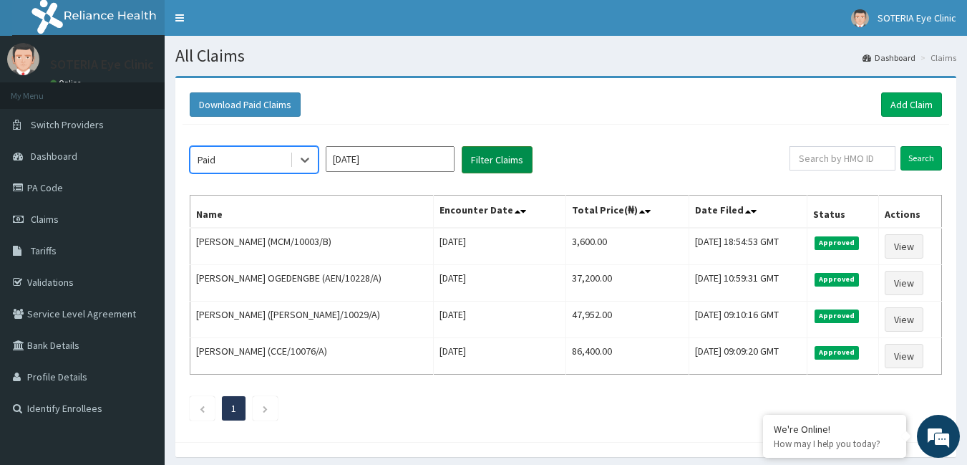
click at [518, 168] on button "Filter Claims" at bounding box center [497, 159] width 71 height 27
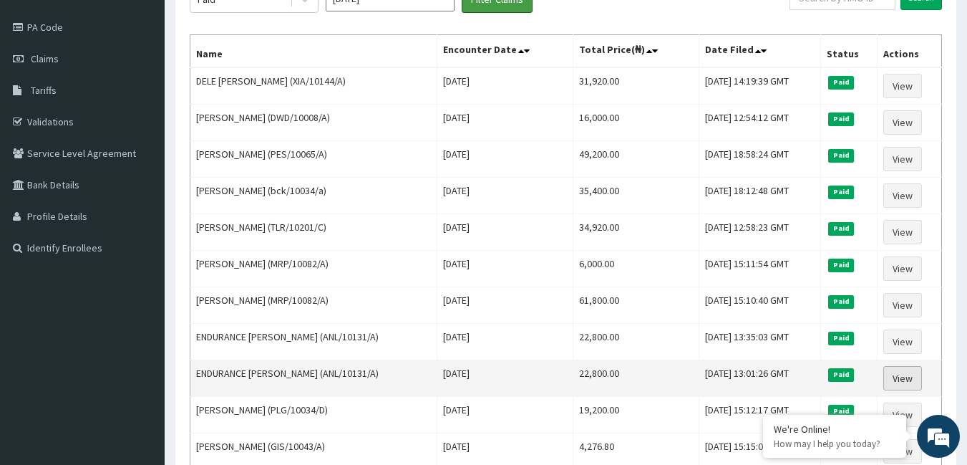
scroll to position [94, 0]
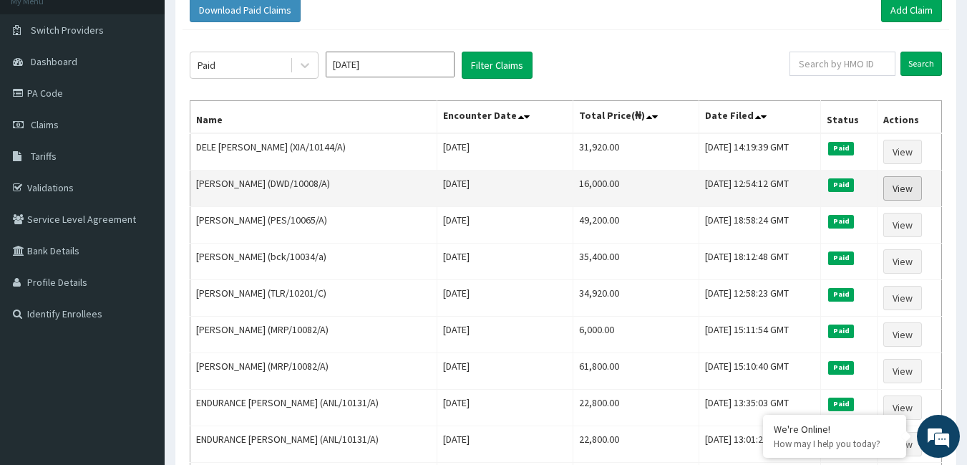
click at [895, 190] on link "View" at bounding box center [902, 188] width 39 height 24
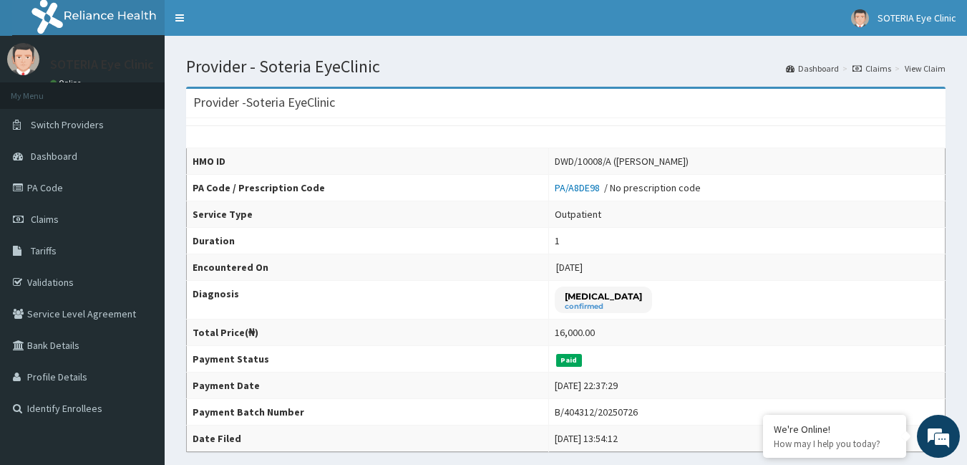
click at [858, 67] on icon at bounding box center [856, 68] width 9 height 9
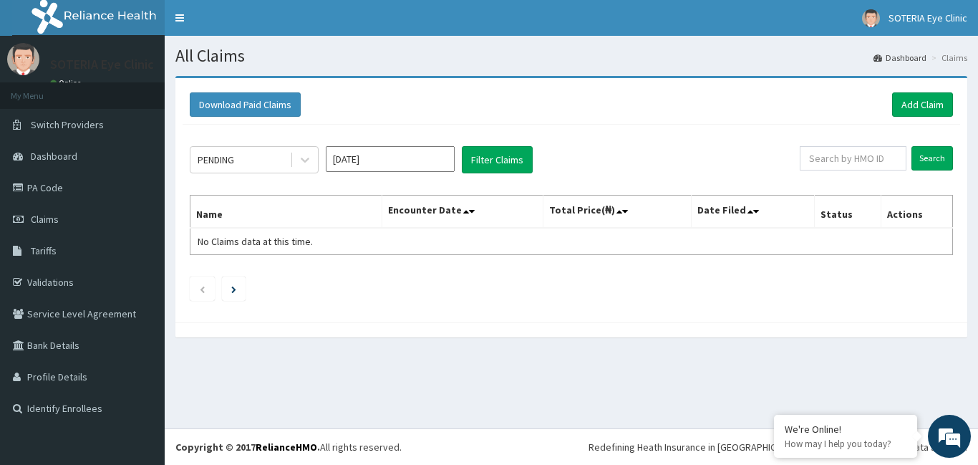
click at [383, 165] on input "[DATE]" at bounding box center [390, 159] width 129 height 26
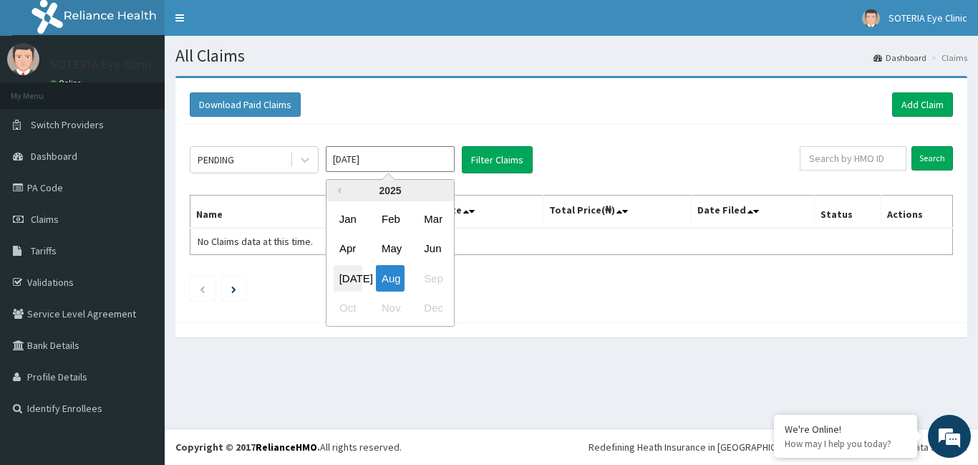
click at [356, 269] on div "[DATE]" at bounding box center [348, 278] width 29 height 26
type input "[DATE]"
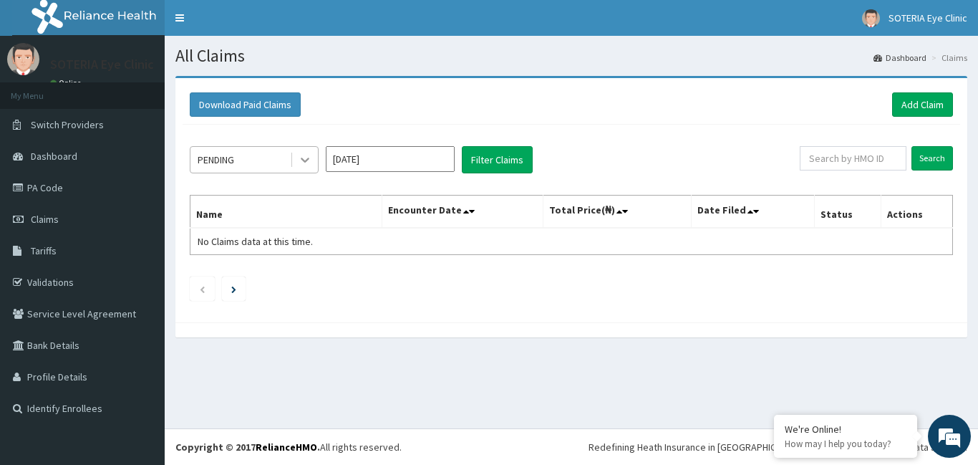
click at [309, 157] on icon at bounding box center [305, 159] width 14 height 14
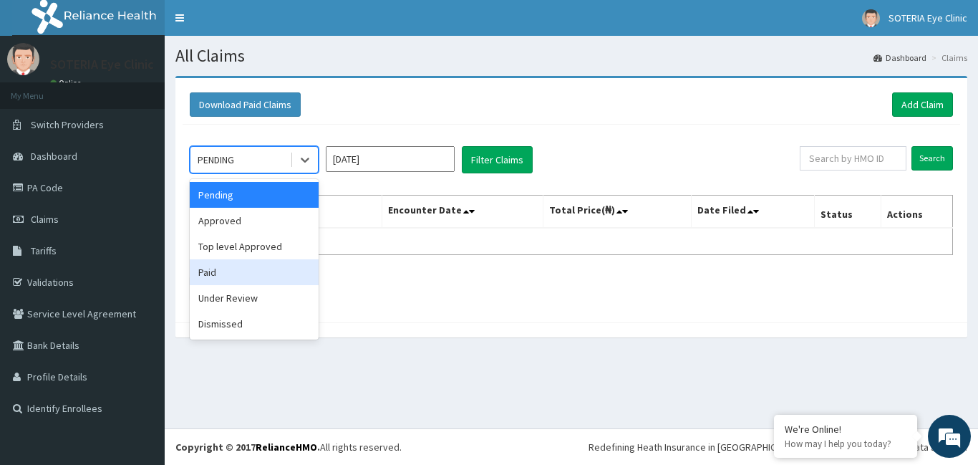
click at [285, 263] on div "Paid" at bounding box center [254, 272] width 129 height 26
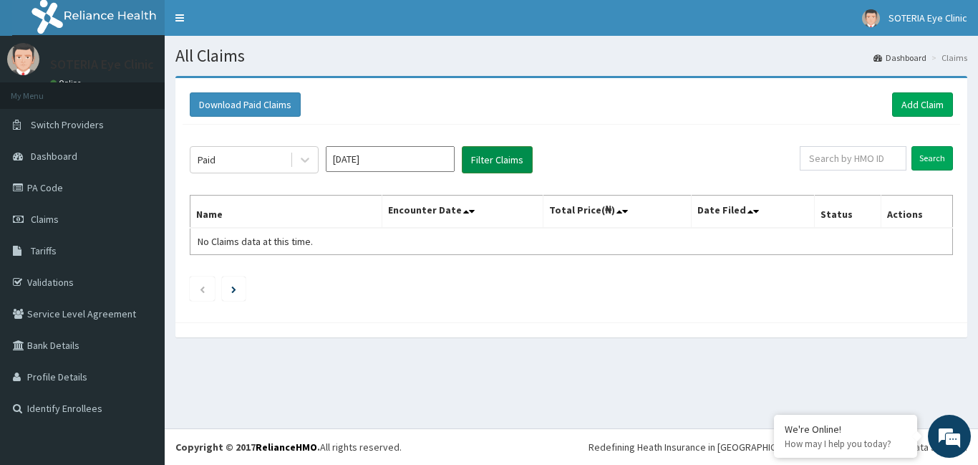
click at [485, 168] on button "Filter Claims" at bounding box center [497, 159] width 71 height 27
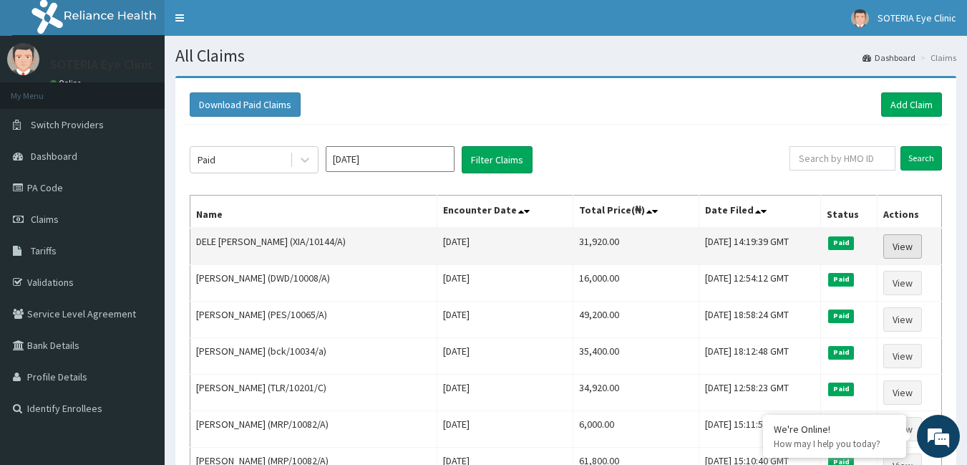
click at [890, 249] on link "View" at bounding box center [902, 246] width 39 height 24
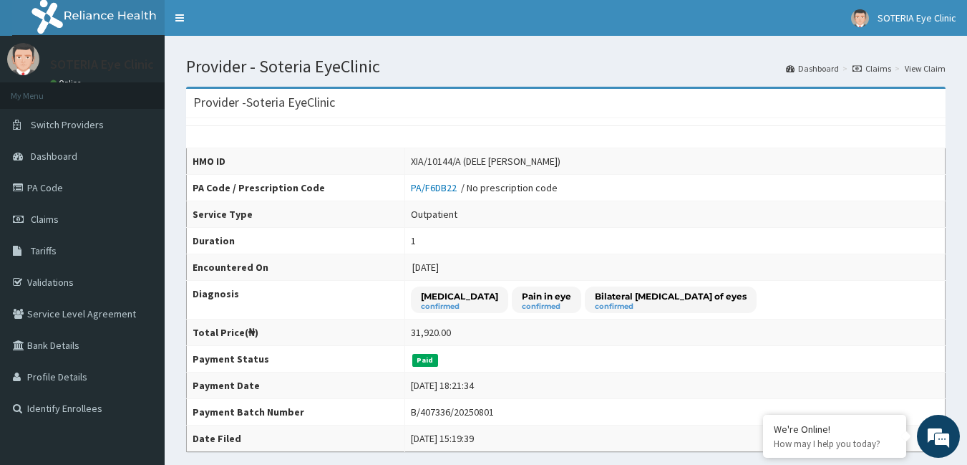
click at [859, 70] on icon at bounding box center [856, 68] width 9 height 9
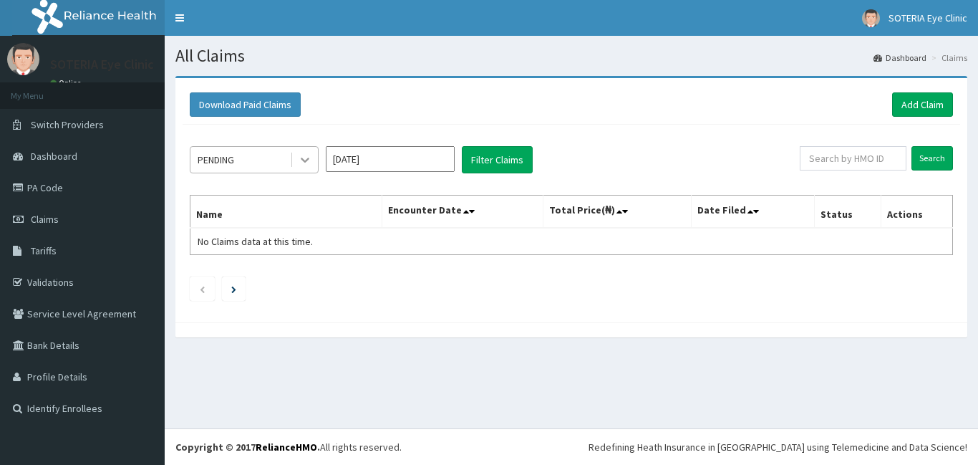
click at [311, 156] on icon at bounding box center [305, 159] width 14 height 14
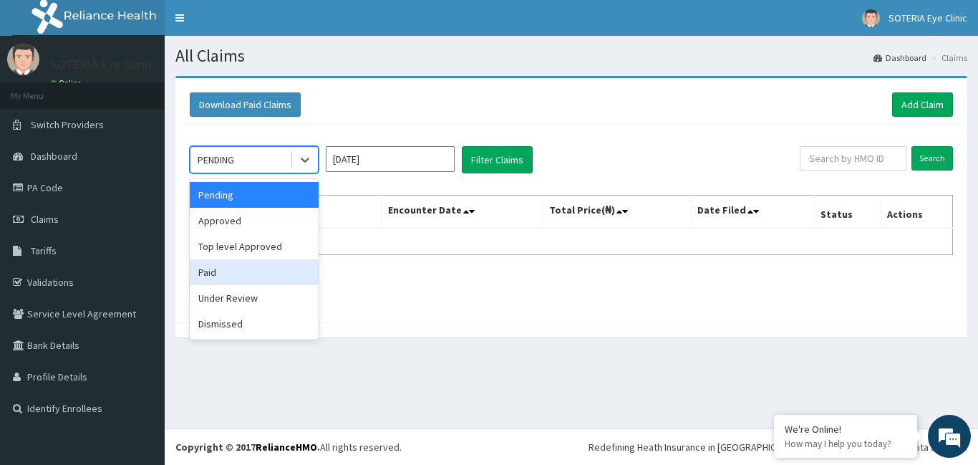
click at [281, 281] on div "Paid" at bounding box center [254, 272] width 129 height 26
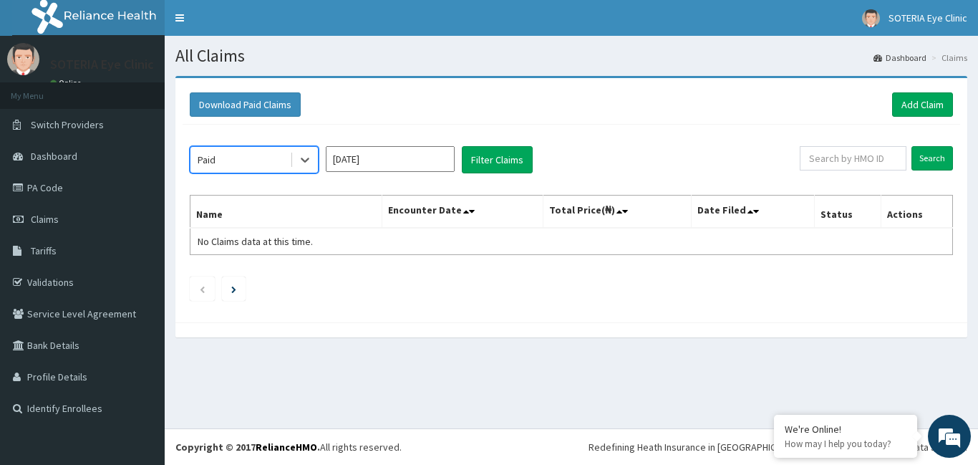
click at [381, 164] on input "Aug 2025" at bounding box center [390, 159] width 129 height 26
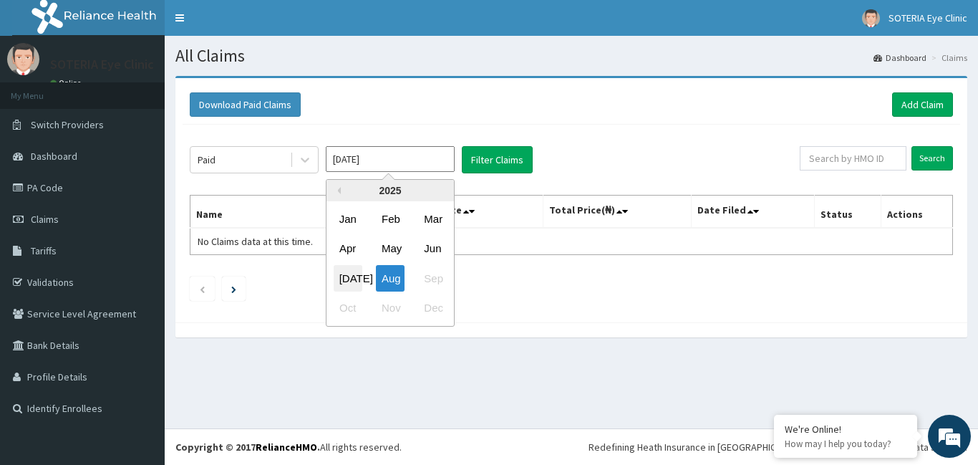
click at [344, 275] on div "Jul" at bounding box center [348, 278] width 29 height 26
type input "Jul 2025"
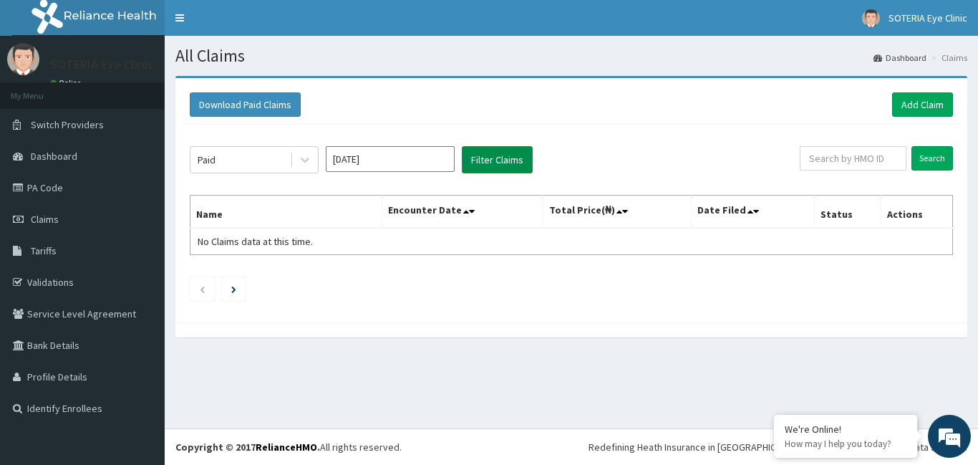
click at [466, 152] on button "Filter Claims" at bounding box center [497, 159] width 71 height 27
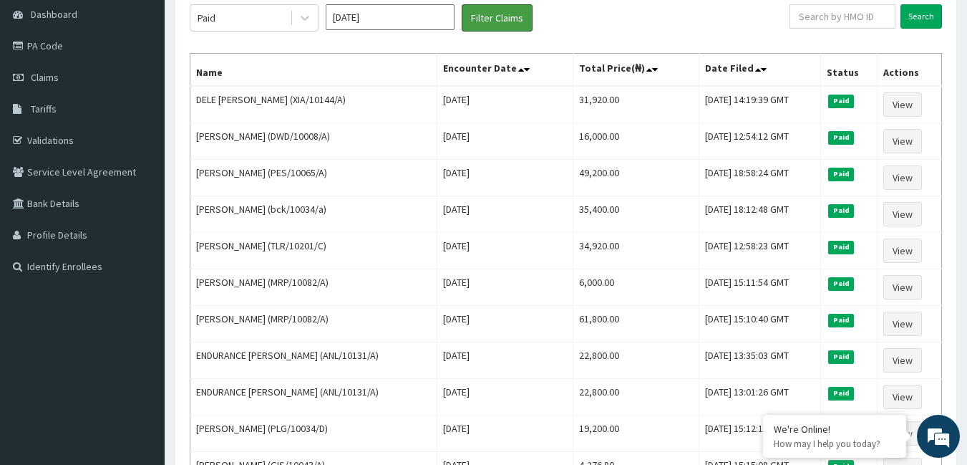
scroll to position [143, 0]
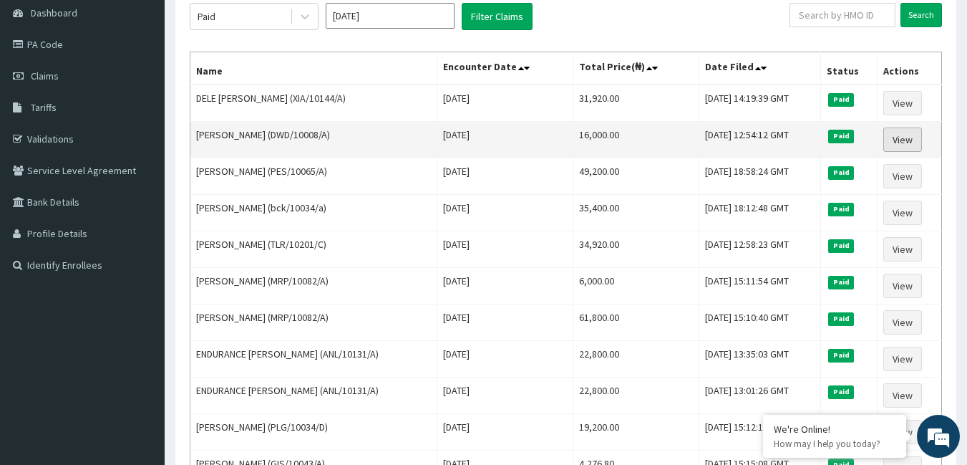
click at [898, 145] on link "View" at bounding box center [902, 139] width 39 height 24
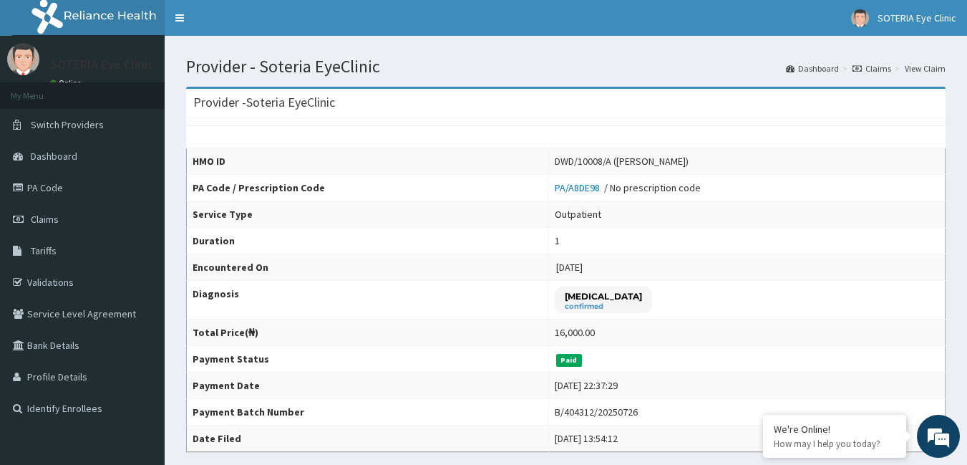
click at [856, 68] on icon at bounding box center [856, 68] width 9 height 9
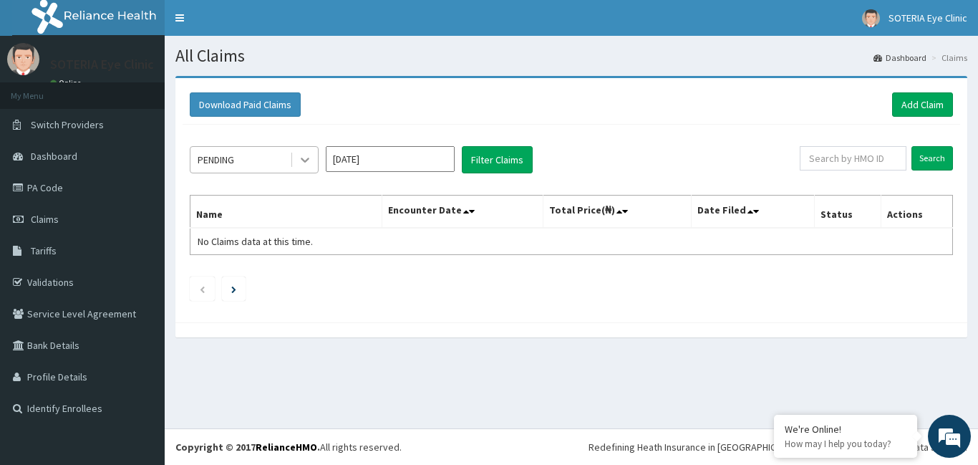
drag, startPoint x: 0, startPoint y: 0, endPoint x: 305, endPoint y: 161, distance: 344.8
click at [299, 158] on icon at bounding box center [305, 159] width 14 height 14
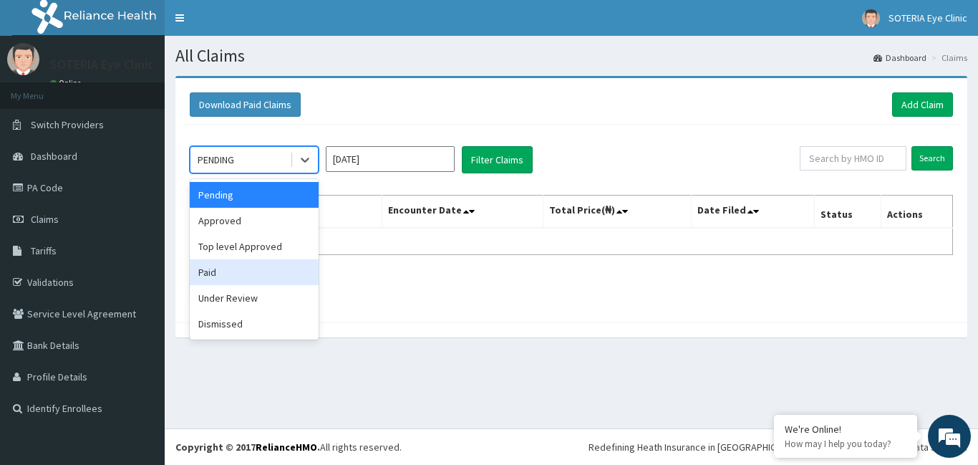
click at [273, 273] on div "Paid" at bounding box center [254, 272] width 129 height 26
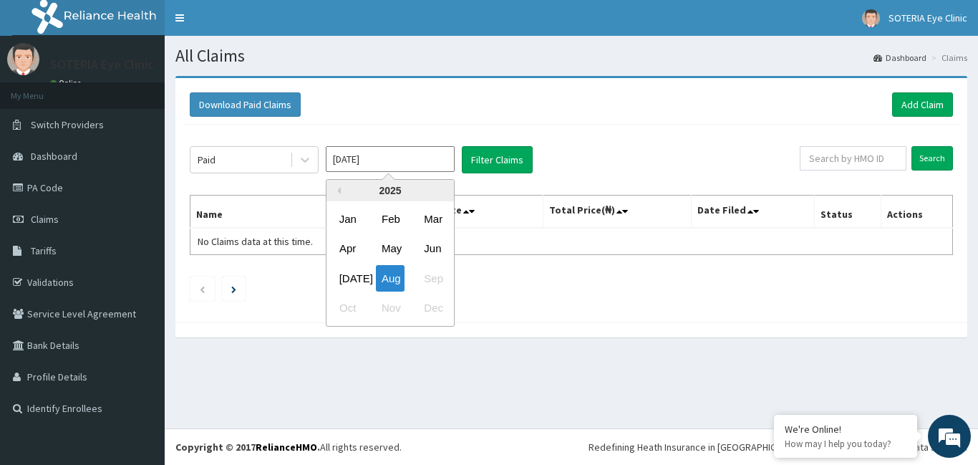
click at [371, 164] on input "[DATE]" at bounding box center [390, 159] width 129 height 26
click at [356, 276] on div "Jul" at bounding box center [348, 278] width 29 height 26
type input "Jul 2025"
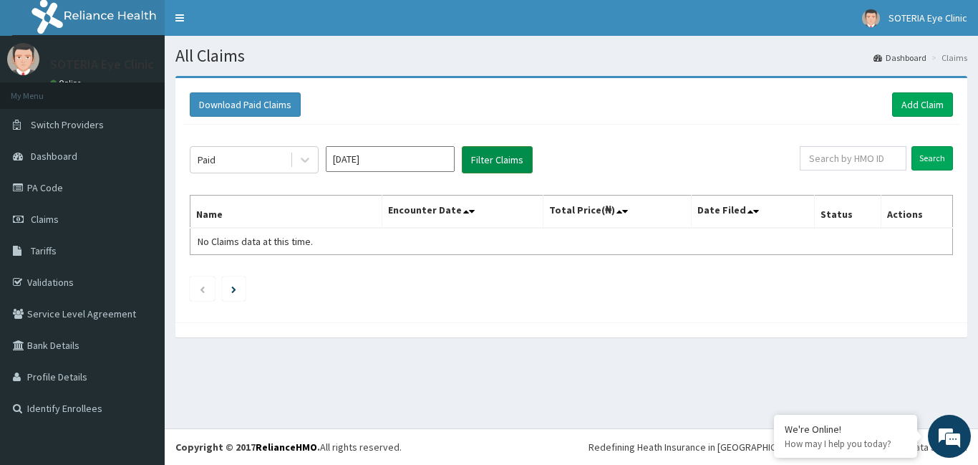
click at [497, 162] on button "Filter Claims" at bounding box center [497, 159] width 71 height 27
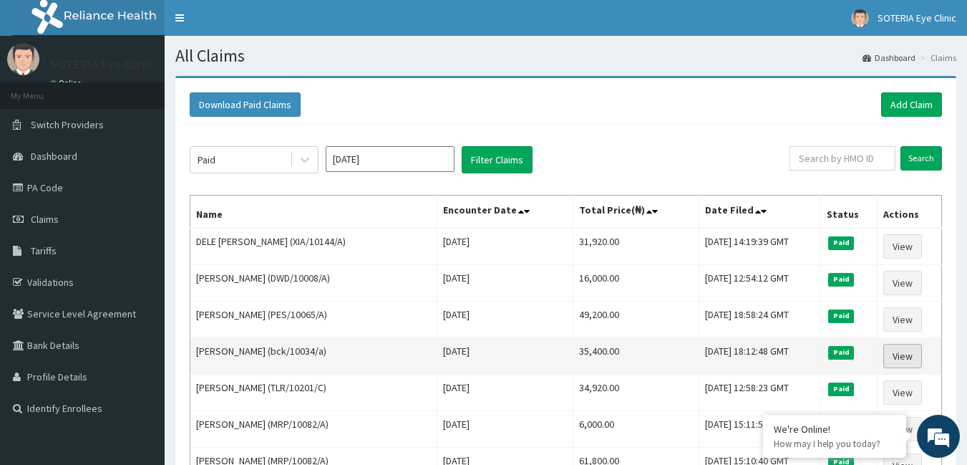
click at [902, 356] on link "View" at bounding box center [902, 356] width 39 height 24
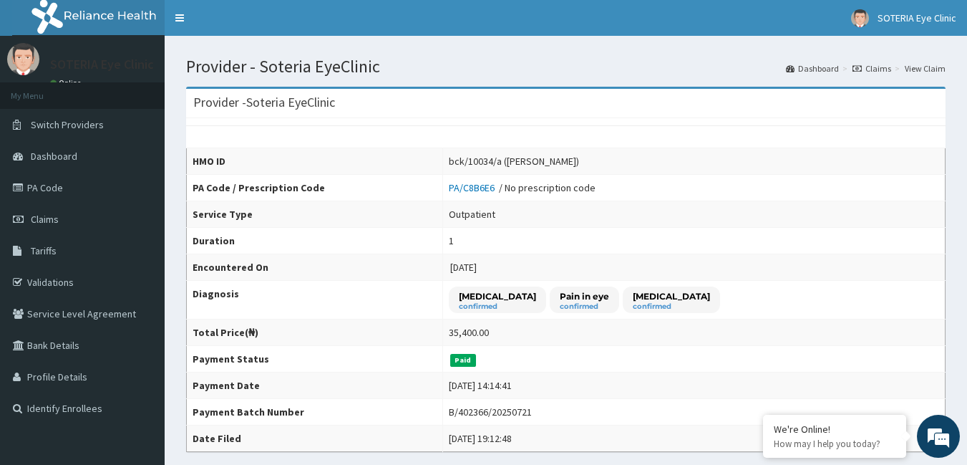
click at [859, 67] on icon at bounding box center [856, 68] width 9 height 9
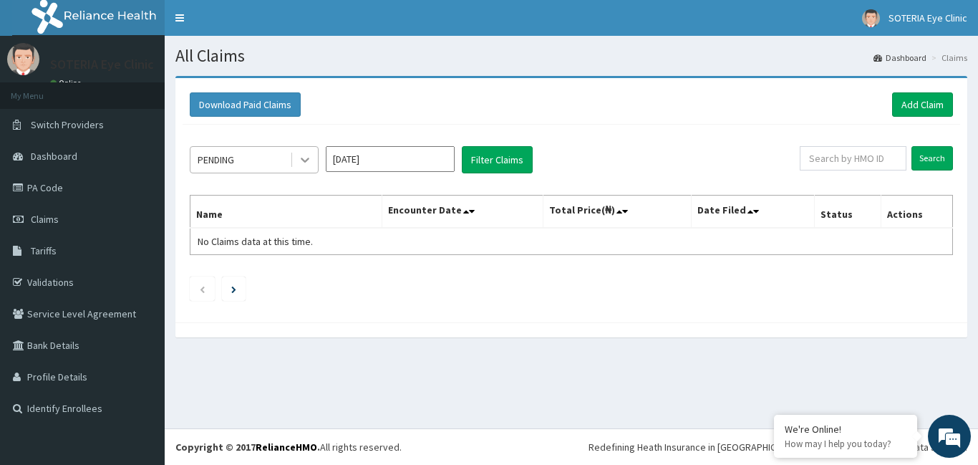
click at [311, 166] on icon at bounding box center [305, 159] width 14 height 14
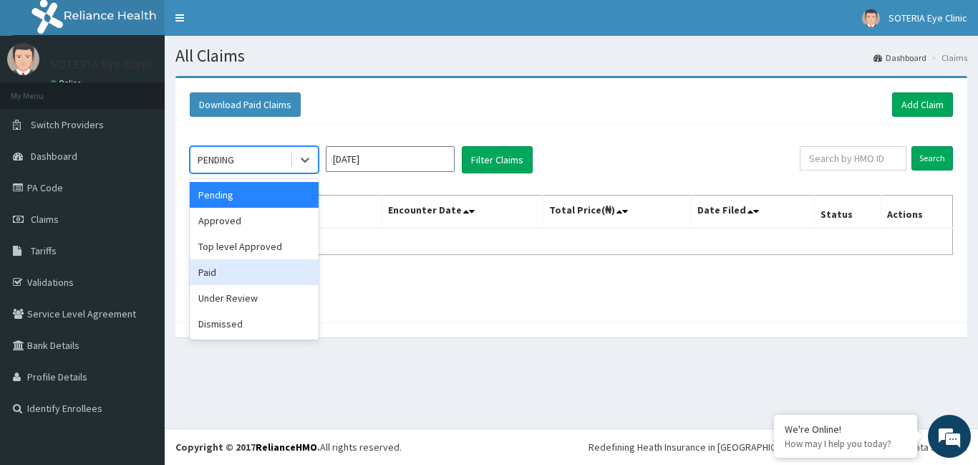
click at [263, 271] on div "Paid" at bounding box center [254, 272] width 129 height 26
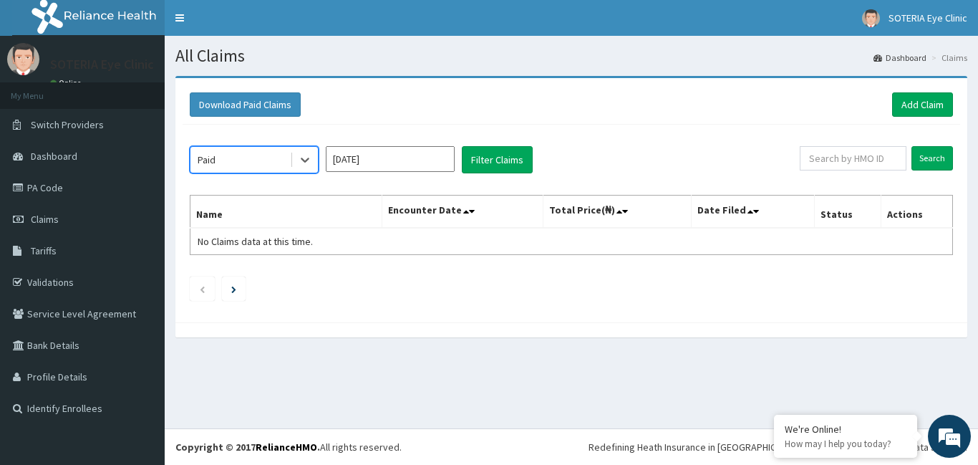
click at [389, 163] on input "Aug 2025" at bounding box center [390, 159] width 129 height 26
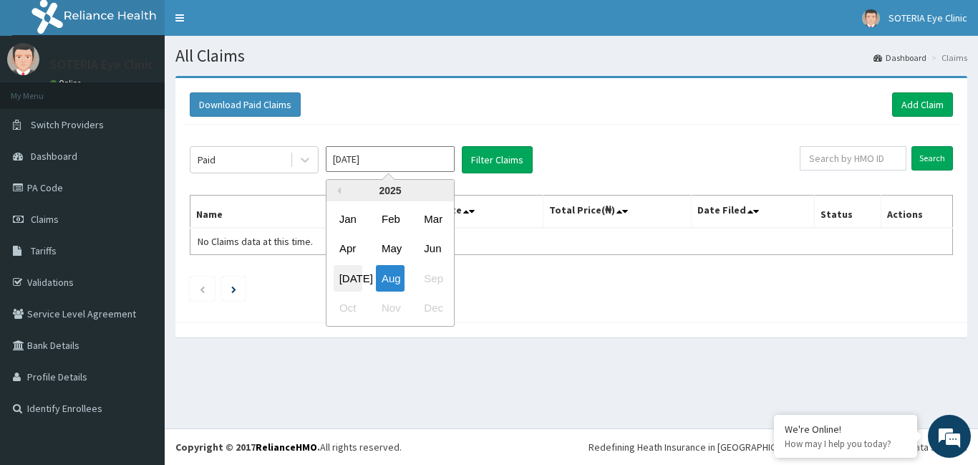
click at [348, 276] on div "[DATE]" at bounding box center [348, 278] width 29 height 26
type input "[DATE]"
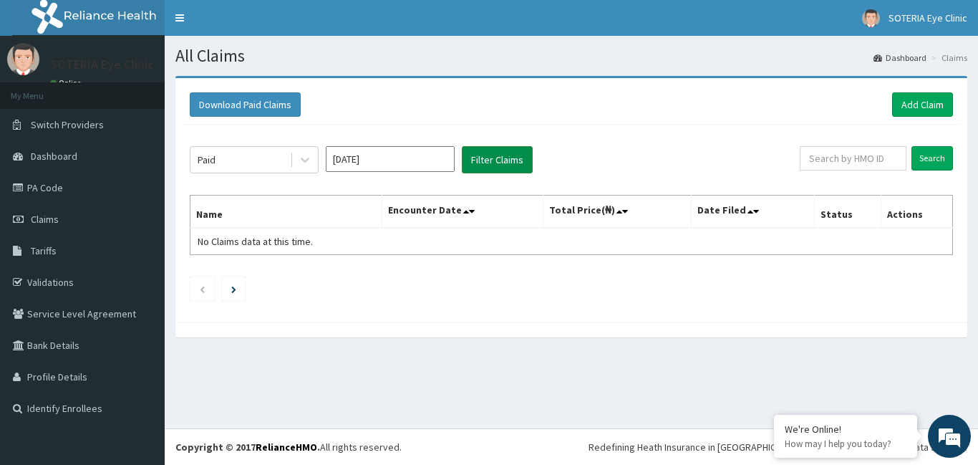
click at [486, 157] on button "Filter Claims" at bounding box center [497, 159] width 71 height 27
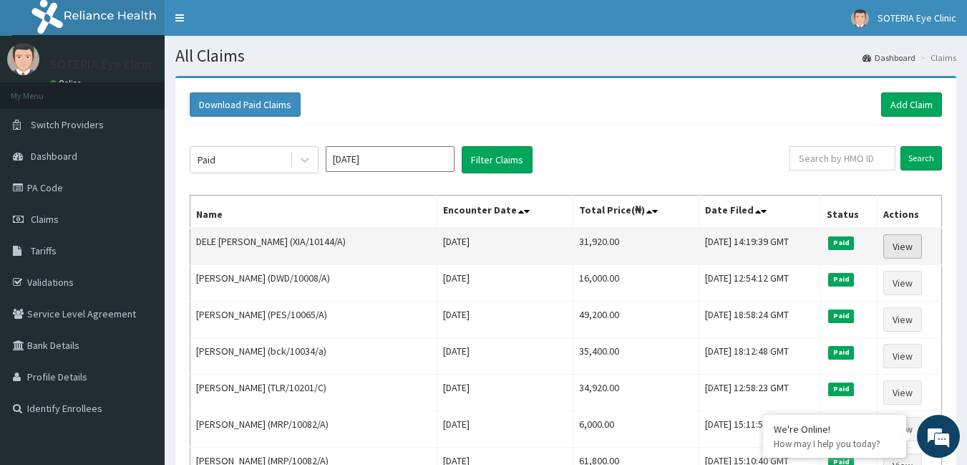
click at [895, 242] on link "View" at bounding box center [902, 246] width 39 height 24
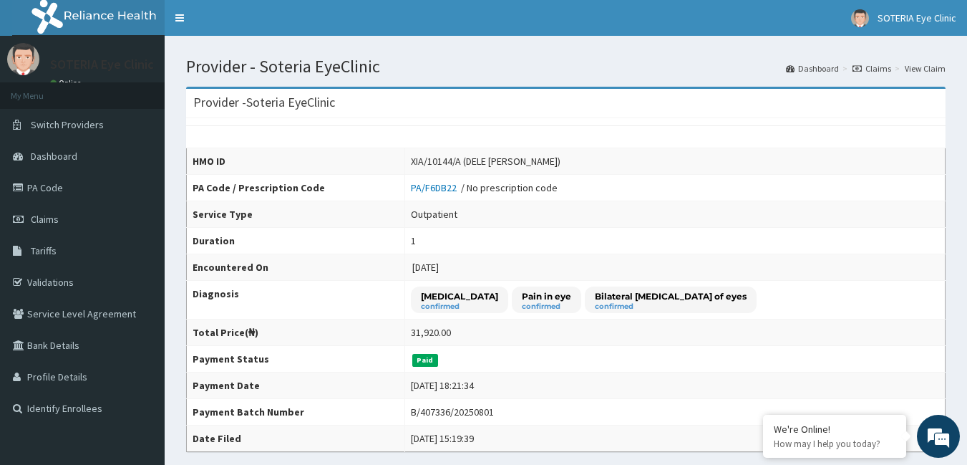
click at [866, 69] on link "Claims" at bounding box center [871, 68] width 39 height 12
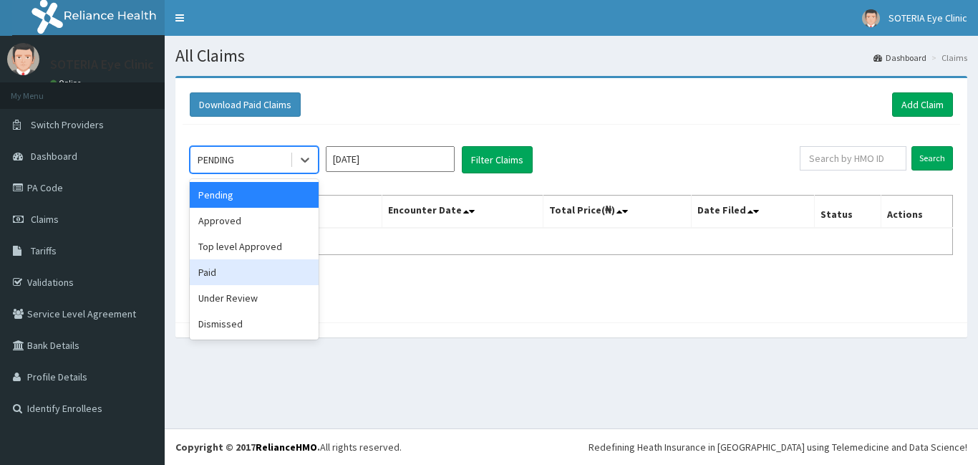
click at [260, 277] on div "Paid" at bounding box center [254, 272] width 129 height 26
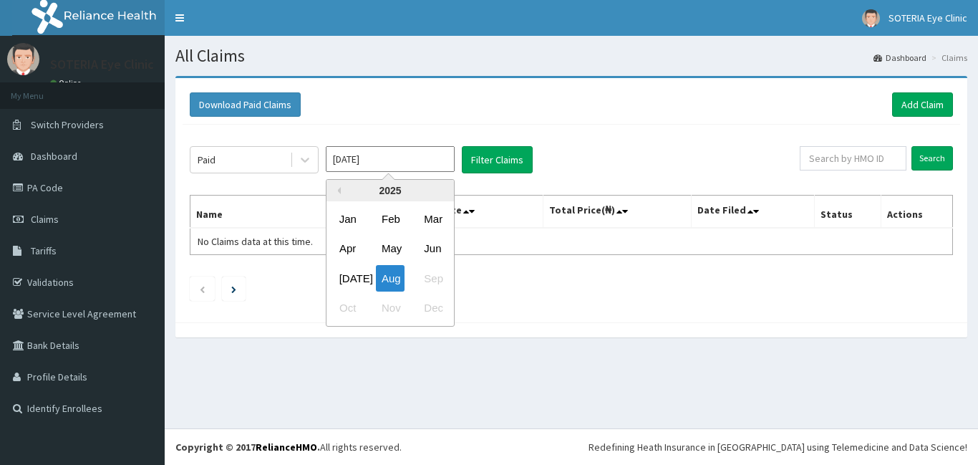
click at [366, 165] on input "[DATE]" at bounding box center [390, 159] width 129 height 26
click at [347, 274] on div "[DATE]" at bounding box center [348, 278] width 29 height 26
type input "[DATE]"
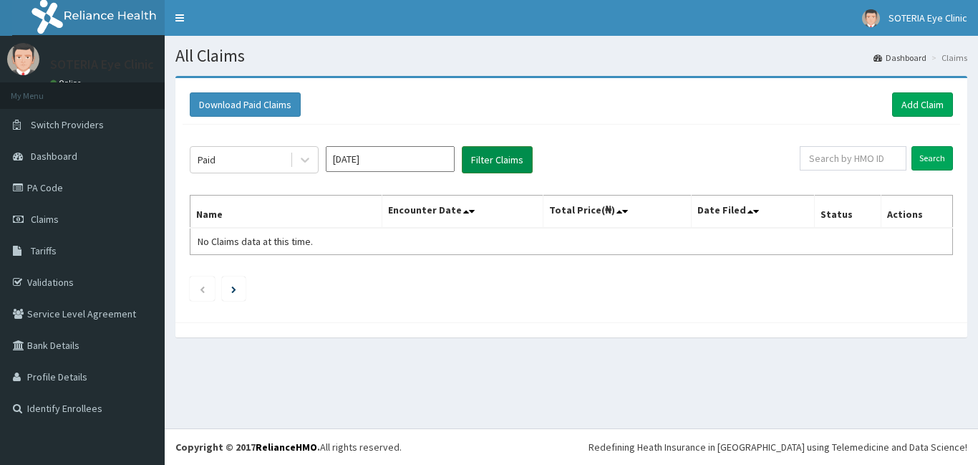
click at [500, 153] on button "Filter Claims" at bounding box center [497, 159] width 71 height 27
click at [516, 159] on button "Filter Claims" at bounding box center [497, 159] width 71 height 27
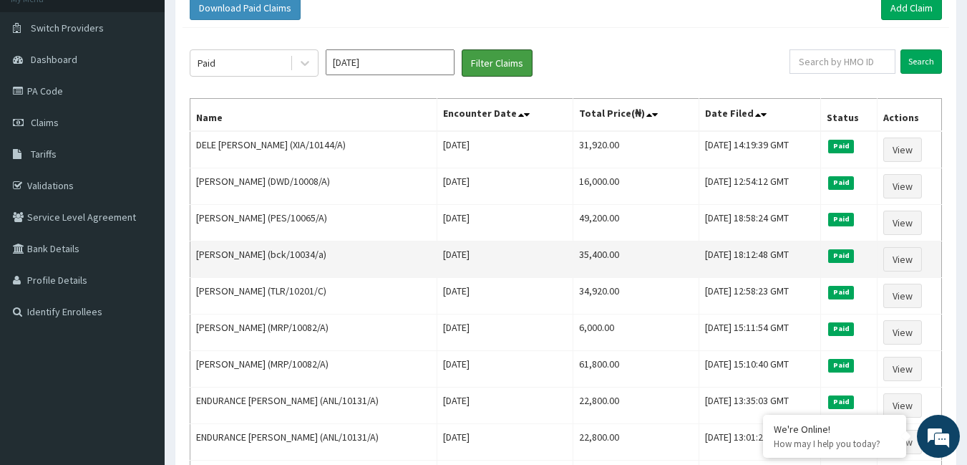
scroll to position [72, 0]
